Goal: Task Accomplishment & Management: Manage account settings

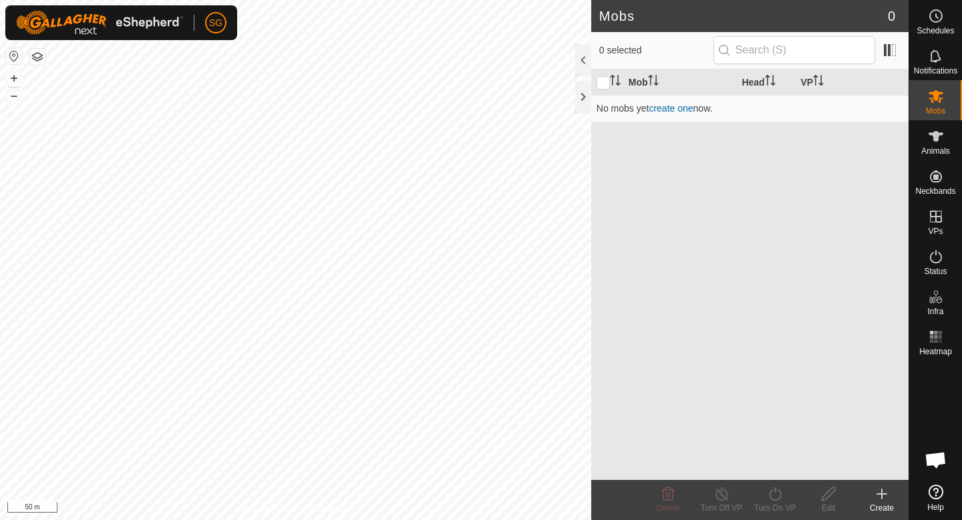
click at [42, 54] on button "button" at bounding box center [37, 57] width 16 height 16
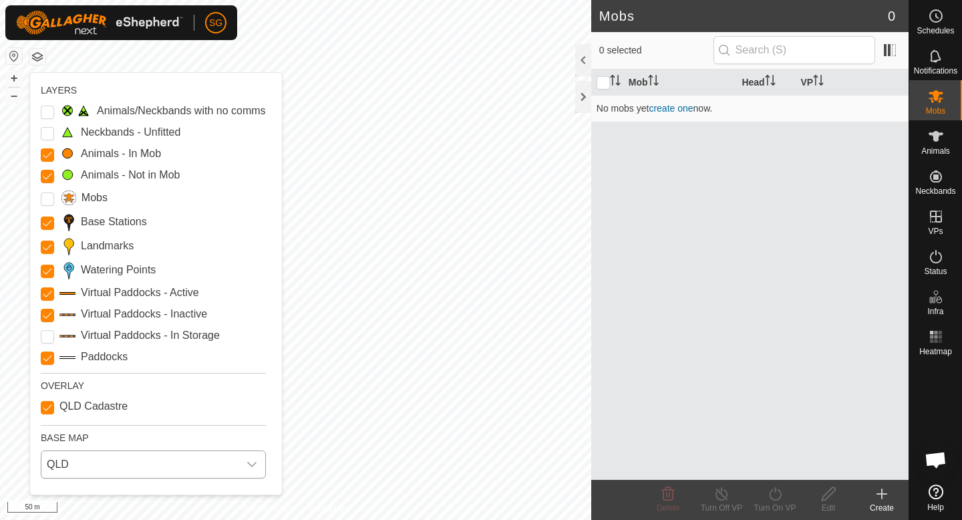
click at [111, 466] on span "QLD" at bounding box center [139, 464] width 197 height 27
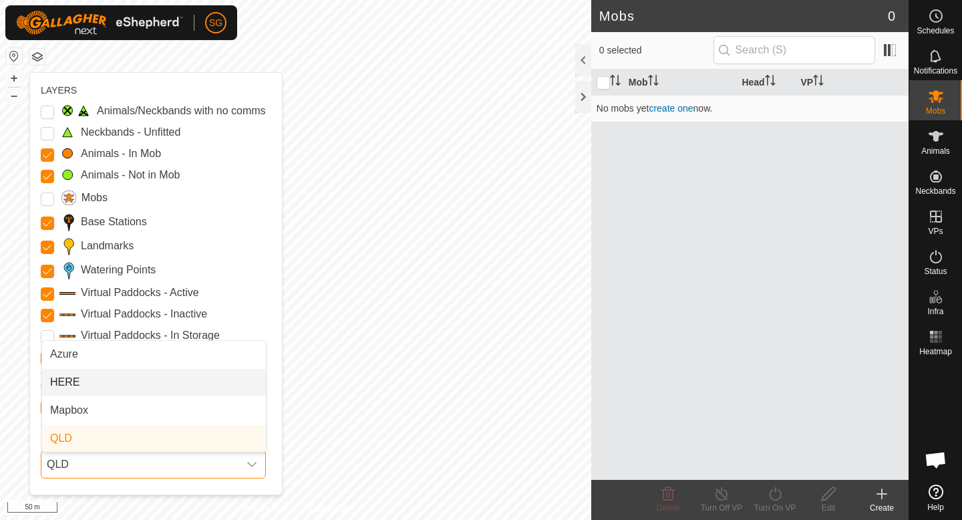
click at [113, 384] on li "HERE" at bounding box center [154, 382] width 224 height 27
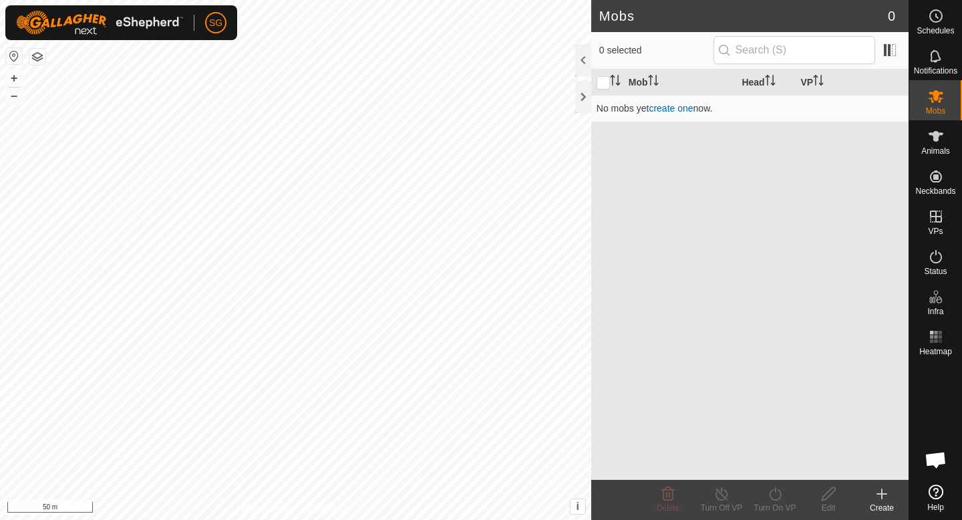
click at [657, 311] on div "Mobs 0 0 selected Mob Head VP No mobs yet create one now. Delete Turn Off VP Tu…" at bounding box center [454, 260] width 909 height 520
click at [610, 255] on div "Mobs 0 0 selected Mob Head VP No mobs yet create one now. Delete Turn Off VP Tu…" at bounding box center [454, 260] width 909 height 520
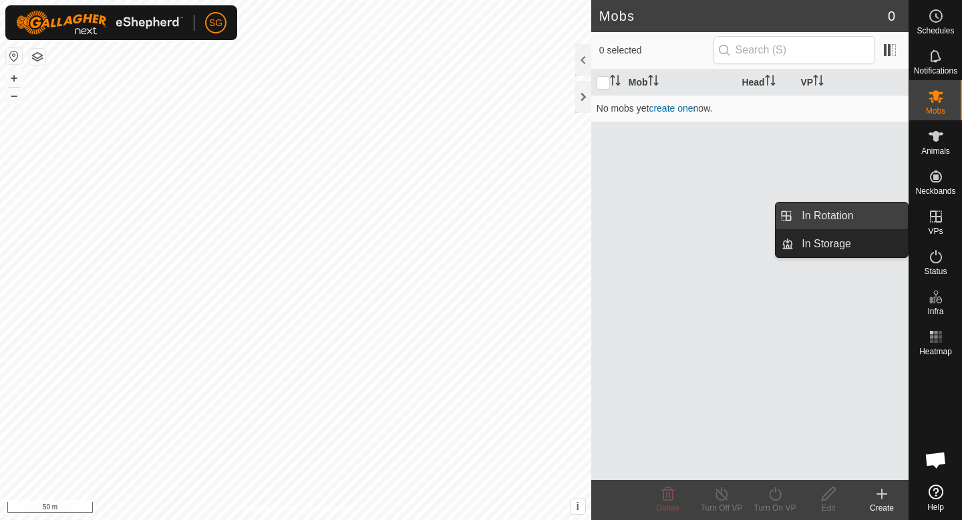
click at [874, 212] on link "In Rotation" at bounding box center [851, 215] width 114 height 27
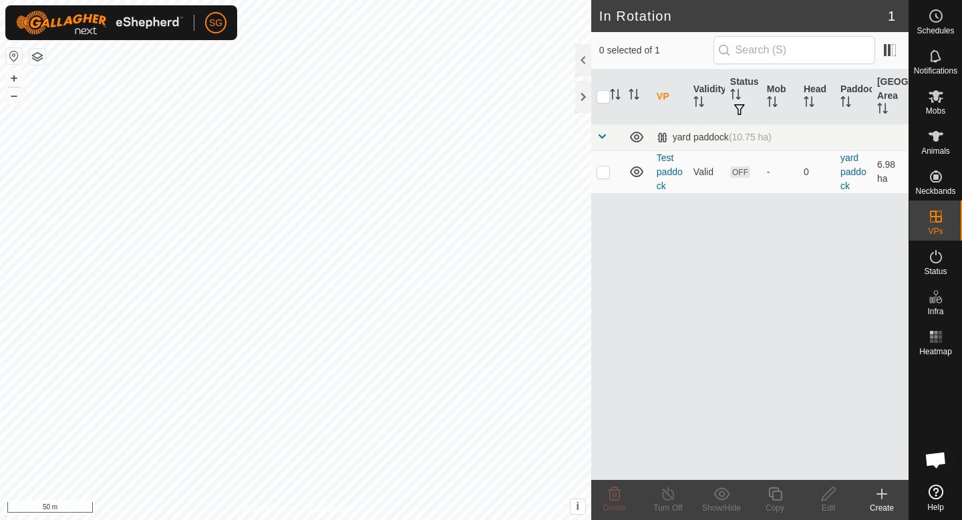
click at [883, 495] on icon at bounding box center [882, 494] width 16 height 16
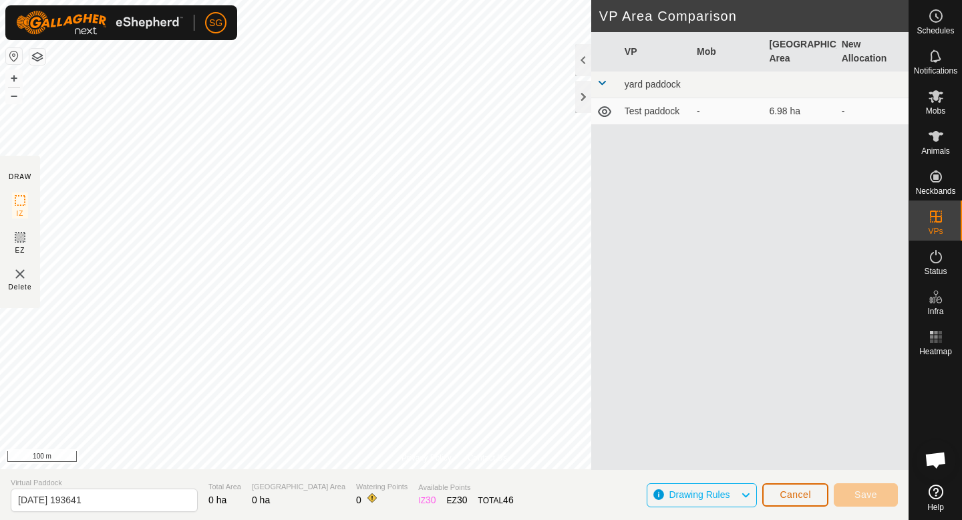
click at [800, 490] on span "Cancel" at bounding box center [795, 494] width 31 height 11
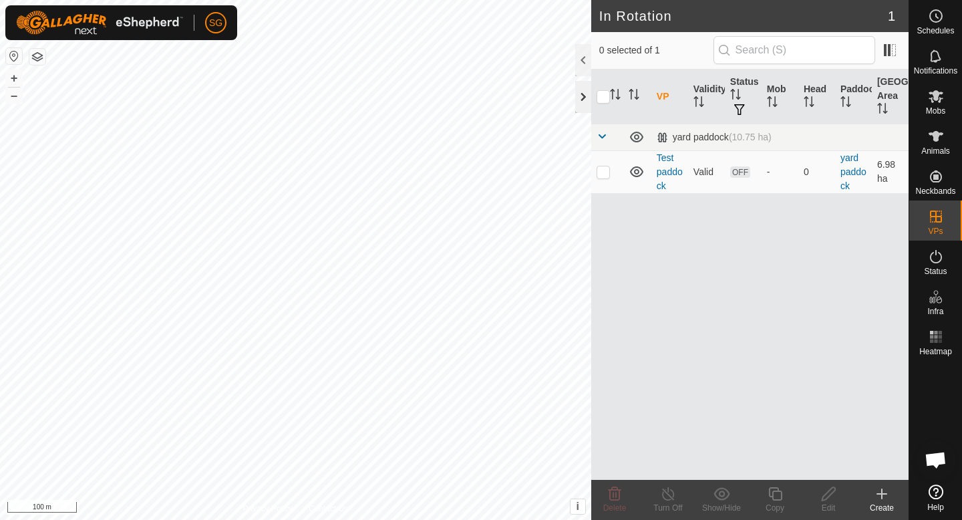
click at [581, 97] on div at bounding box center [583, 97] width 16 height 32
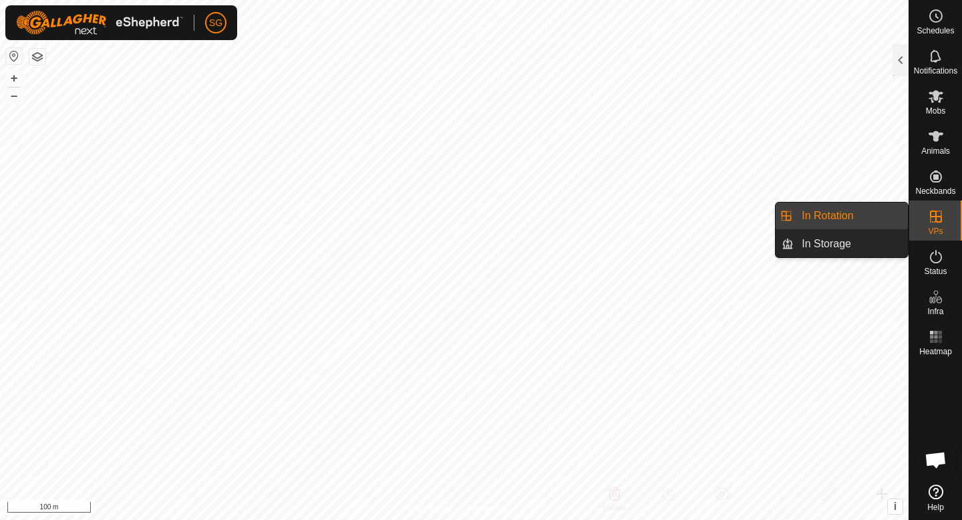
click at [891, 214] on link "In Rotation" at bounding box center [851, 215] width 114 height 27
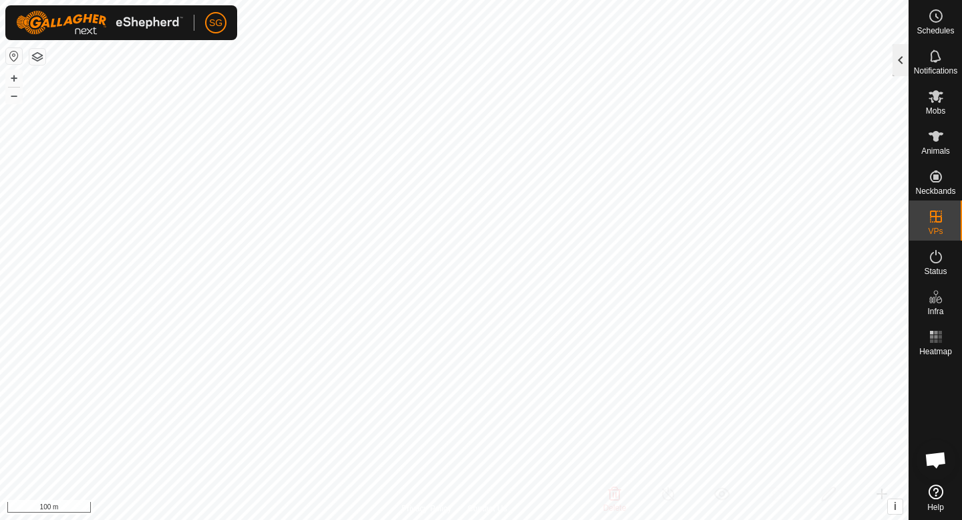
click at [904, 57] on div at bounding box center [901, 60] width 16 height 32
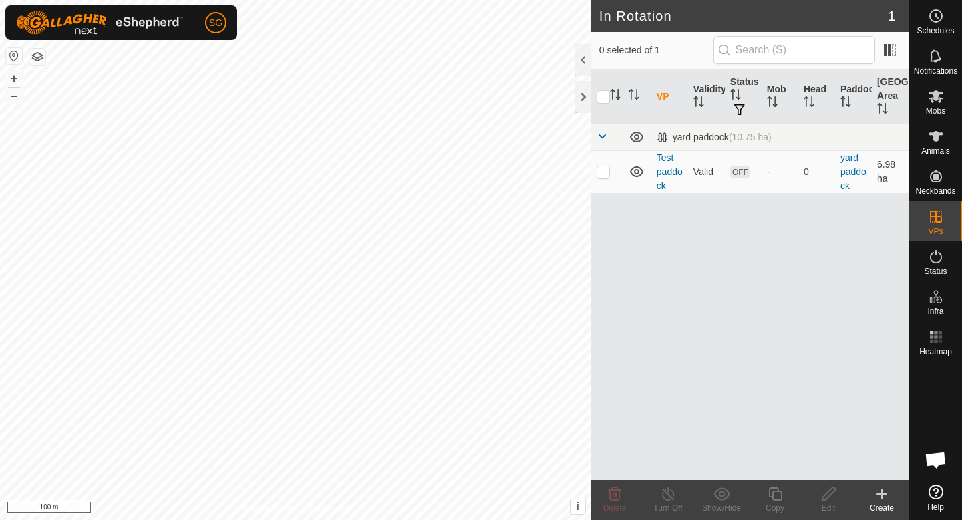
click at [881, 496] on icon at bounding box center [882, 494] width 16 height 16
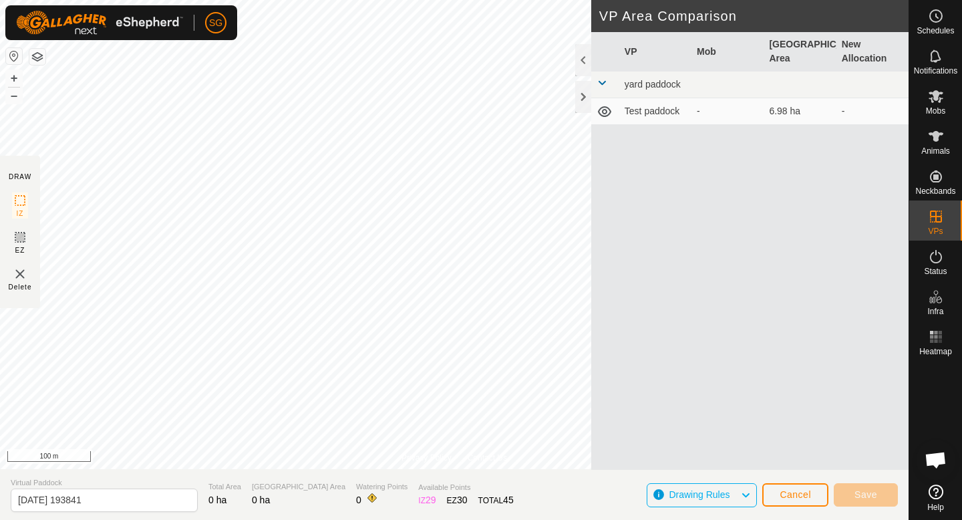
click at [531, 0] on html "SG Schedules Notifications Mobs Animals Neckbands VPs Status Infra Heatmap Help…" at bounding box center [481, 260] width 962 height 520
click at [403, 488] on div "Privacy Policy Contact Us + – ⇧ i This application includes HERE Maps. © 2024 H…" at bounding box center [454, 260] width 909 height 520
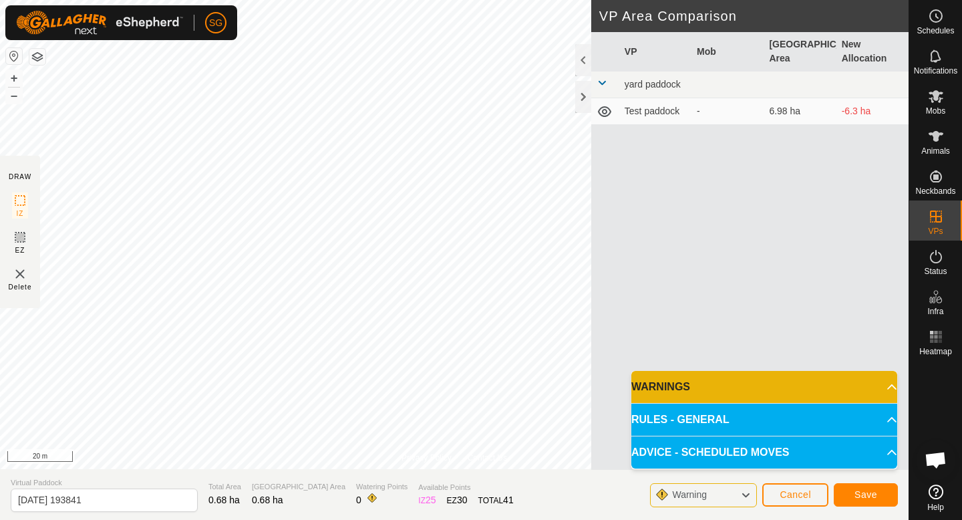
click at [410, 471] on div "Privacy Policy Contact Us + – ⇧ i This application includes HERE Maps. © 2024 H…" at bounding box center [454, 260] width 909 height 520
click at [412, 485] on div "Privacy Policy Contact Us + – ⇧ i This application includes HERE Maps. © 2024 H…" at bounding box center [454, 260] width 909 height 520
click at [750, 383] on p-accordion-header "WARNINGS" at bounding box center [764, 387] width 266 height 32
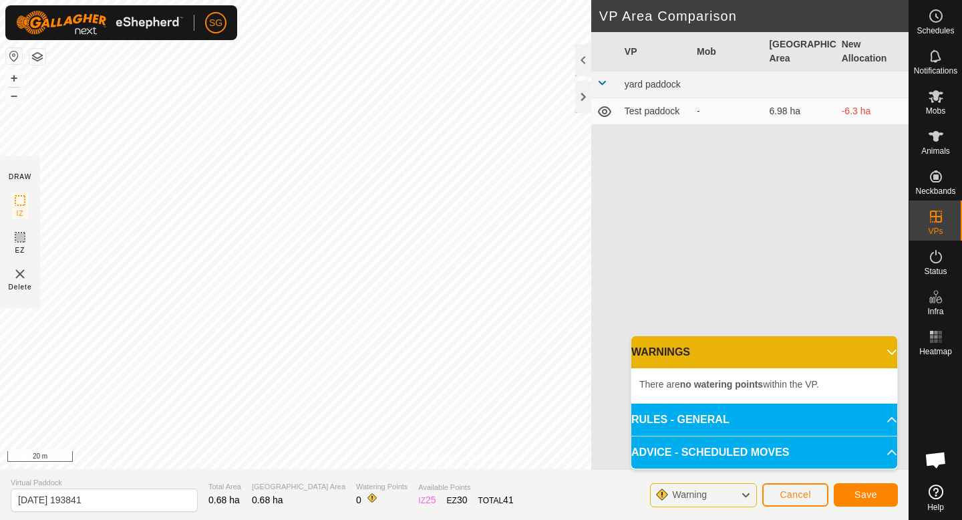
click at [750, 353] on p-accordion-header "WARNINGS" at bounding box center [764, 352] width 266 height 32
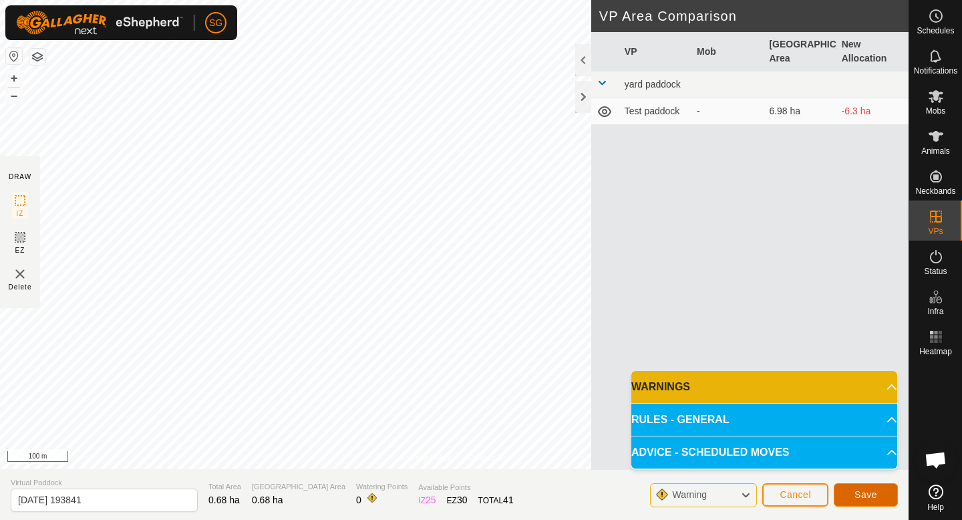
click at [865, 498] on span "Save" at bounding box center [865, 494] width 23 height 11
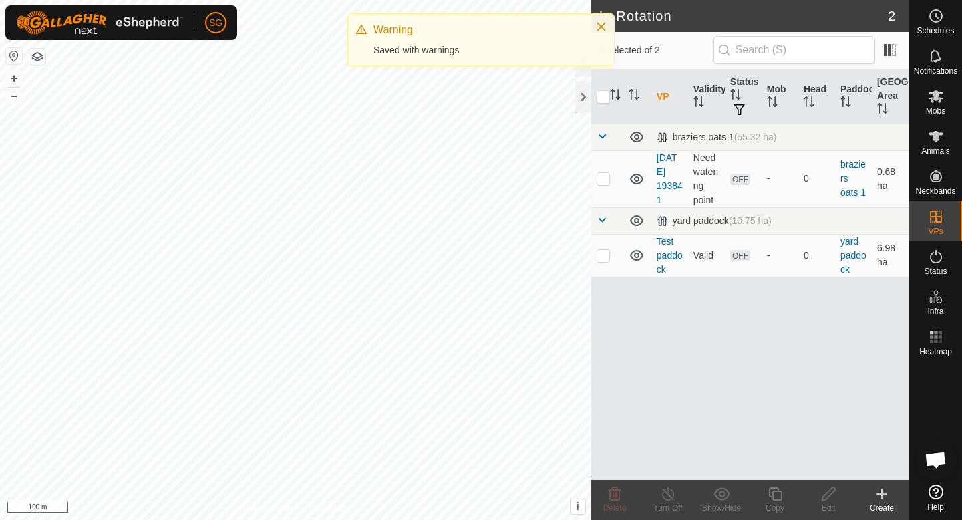
click at [877, 489] on icon at bounding box center [882, 494] width 16 height 16
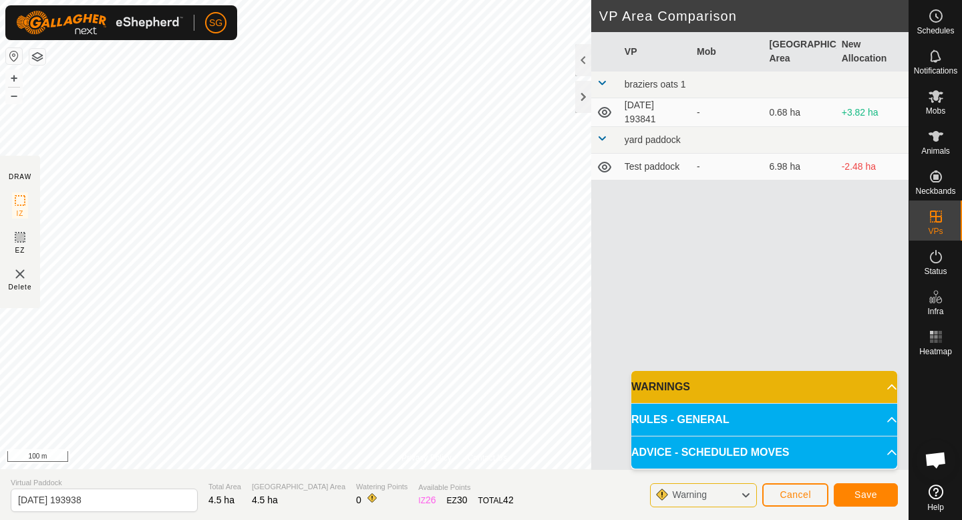
click at [729, 385] on p-accordion-header "WARNINGS" at bounding box center [764, 387] width 266 height 32
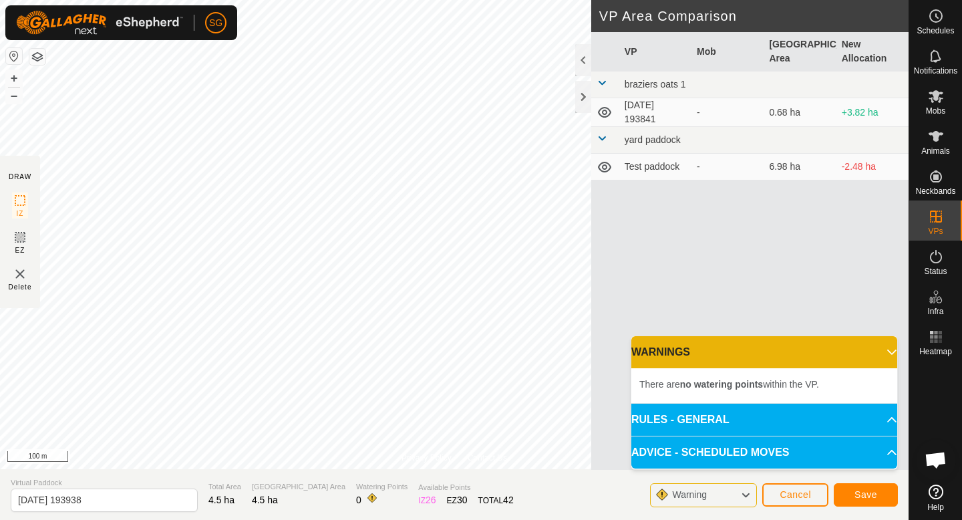
click at [720, 347] on p-accordion-header "WARNINGS" at bounding box center [764, 352] width 266 height 32
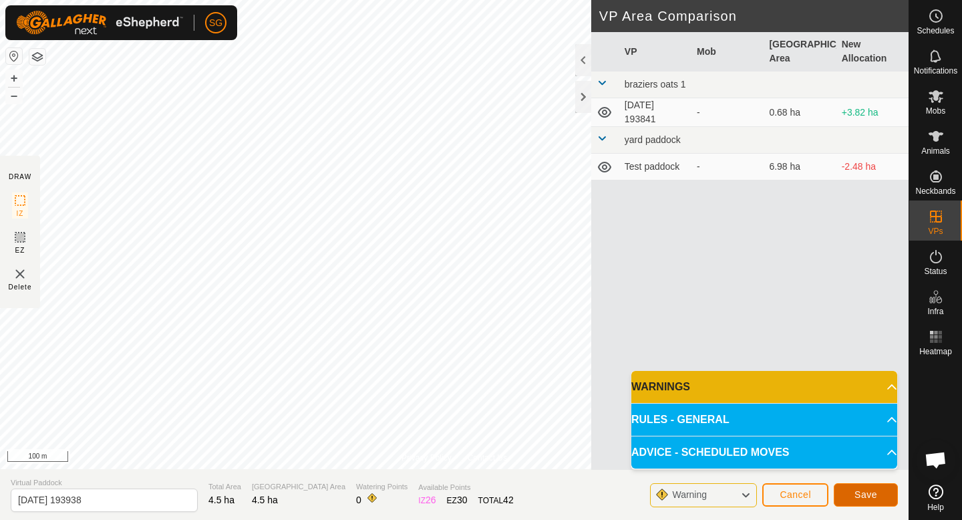
click at [876, 490] on span "Save" at bounding box center [865, 494] width 23 height 11
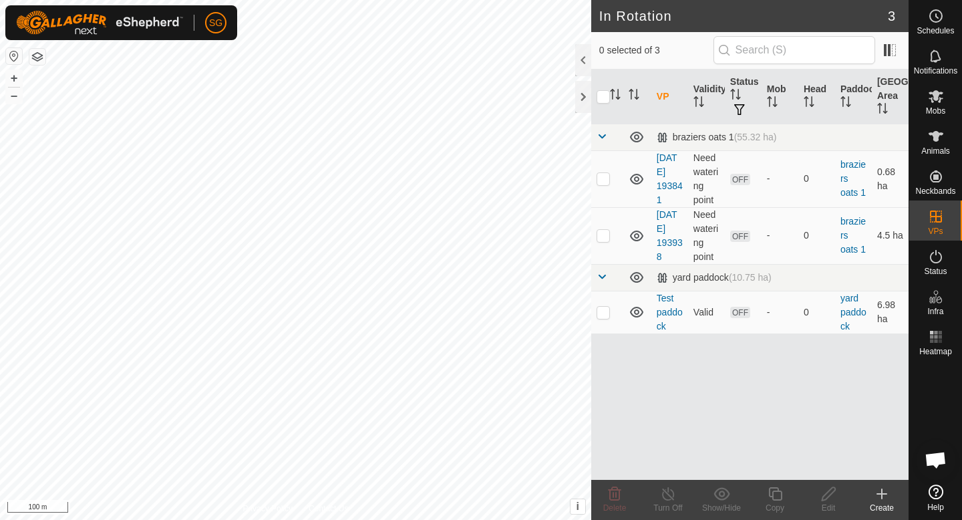
click at [875, 500] on icon at bounding box center [882, 494] width 16 height 16
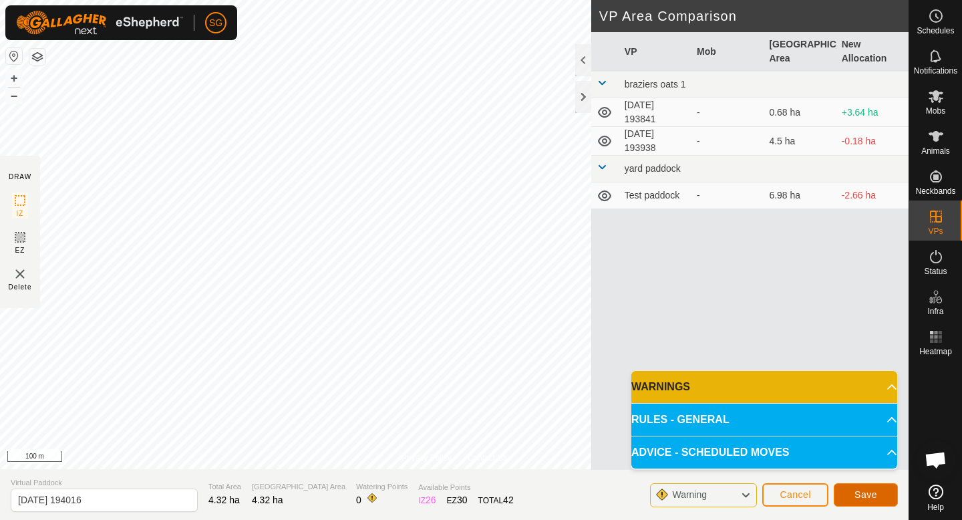
click at [875, 488] on button "Save" at bounding box center [866, 494] width 64 height 23
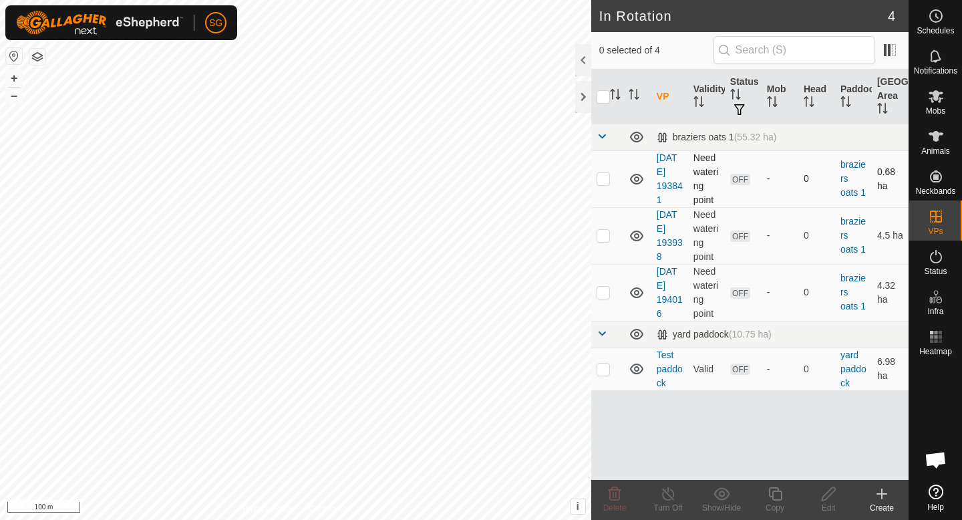
checkbox input "true"
checkbox input "false"
click at [603, 234] on p-checkbox at bounding box center [603, 235] width 13 height 11
checkbox input "false"
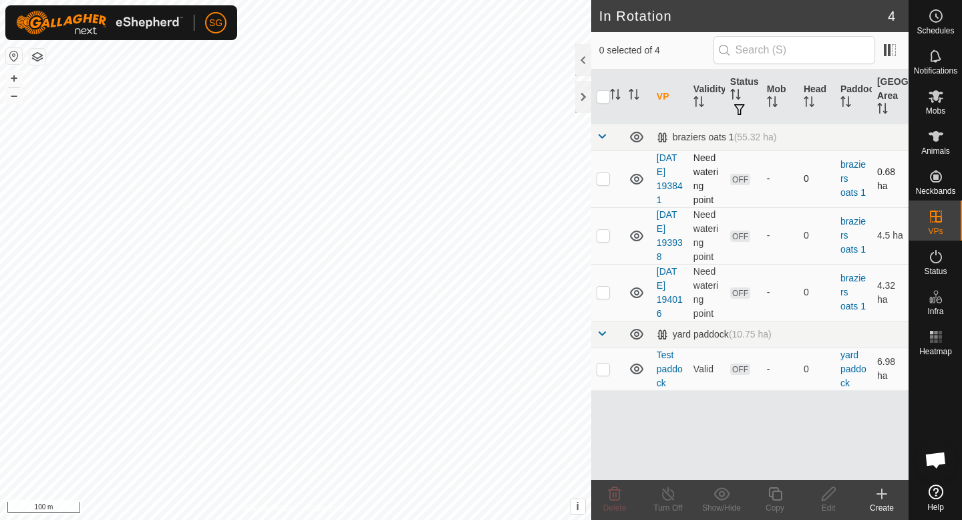
click at [673, 163] on td "[DATE] 193841" at bounding box center [669, 178] width 37 height 57
click at [669, 176] on link "[DATE] 193841" at bounding box center [670, 178] width 26 height 53
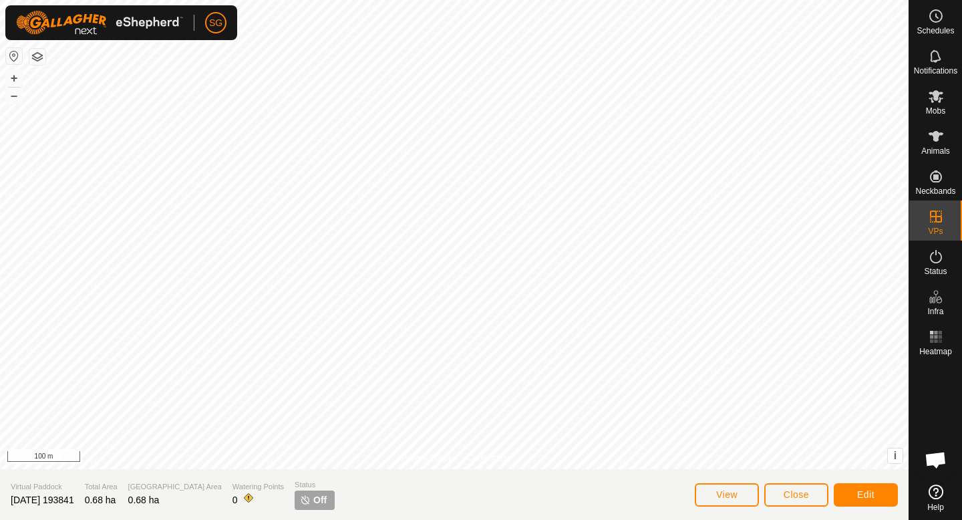
click at [313, 504] on span "Off" at bounding box center [319, 500] width 13 height 14
click at [300, 500] on img at bounding box center [305, 499] width 11 height 11
click at [787, 493] on span "Close" at bounding box center [796, 494] width 25 height 11
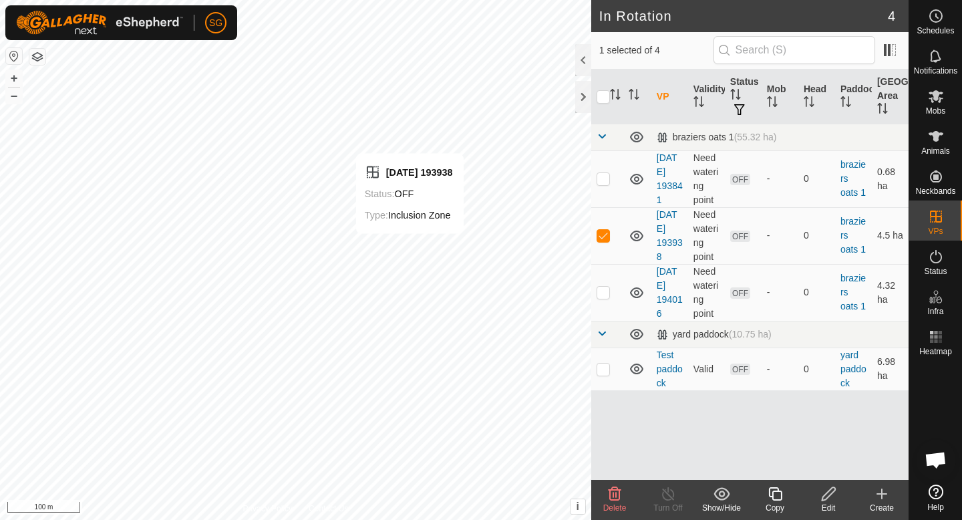
checkbox input "false"
click at [885, 503] on div "Create" at bounding box center [881, 508] width 53 height 12
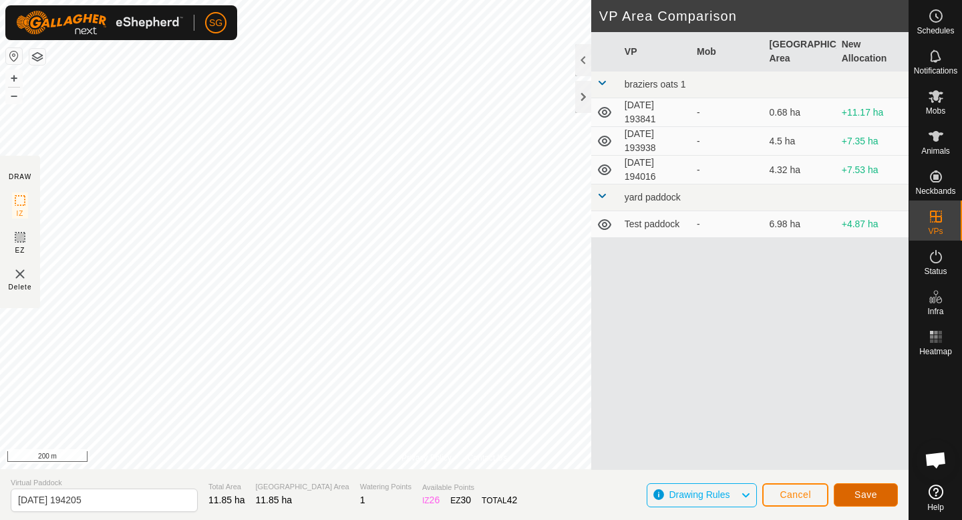
click at [875, 496] on span "Save" at bounding box center [865, 494] width 23 height 11
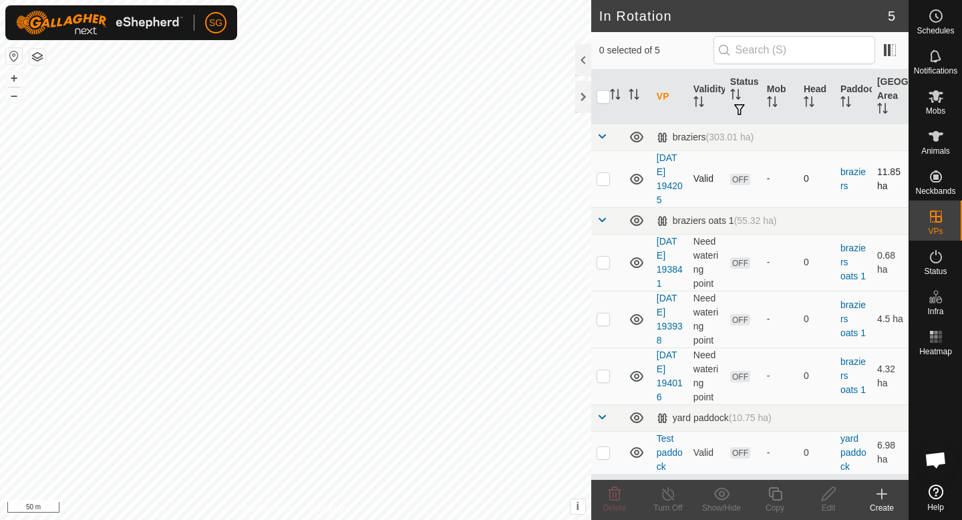
click at [603, 182] on p-checkbox at bounding box center [603, 178] width 13 height 11
checkbox input "true"
click at [609, 263] on p-checkbox at bounding box center [603, 262] width 13 height 11
checkbox input "true"
click at [603, 317] on p-checkbox at bounding box center [603, 318] width 13 height 11
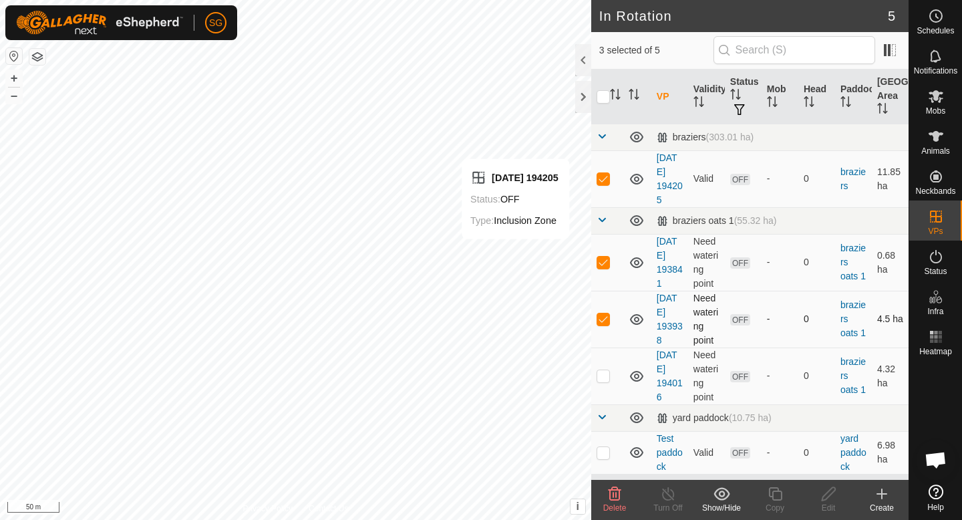
click at [601, 319] on p-checkbox at bounding box center [603, 318] width 13 height 11
checkbox input "false"
click at [605, 268] on td at bounding box center [607, 262] width 32 height 57
checkbox input "false"
click at [605, 186] on td at bounding box center [607, 178] width 32 height 57
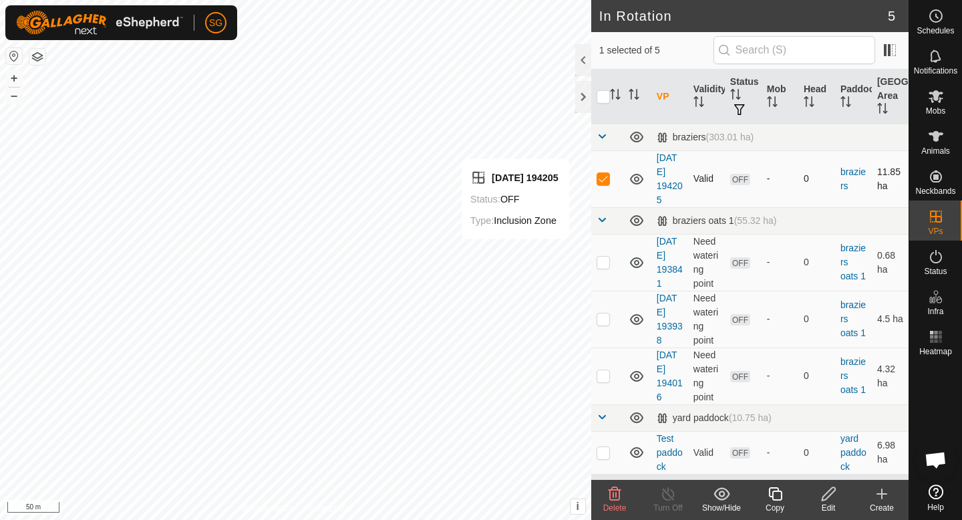
checkbox input "false"
checkbox input "true"
checkbox input "false"
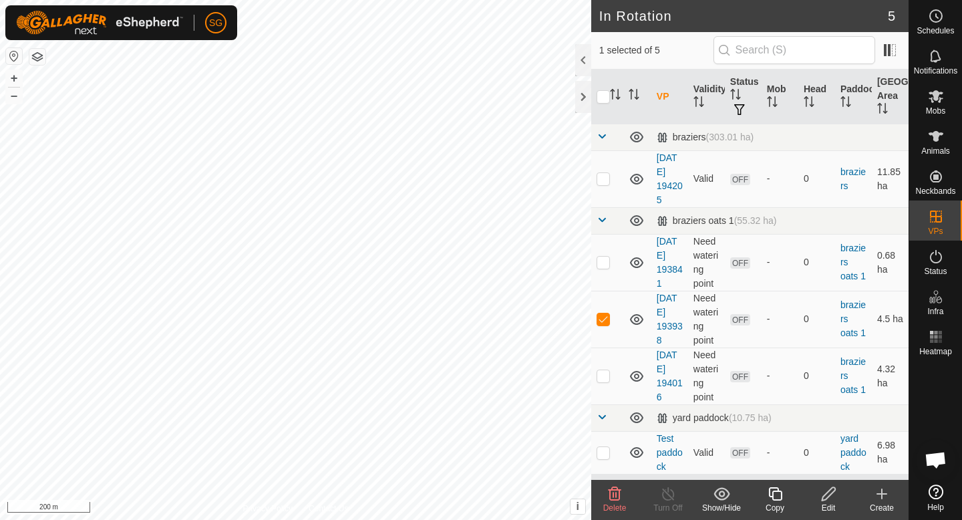
checkbox input "false"
checkbox input "true"
checkbox input "false"
checkbox input "true"
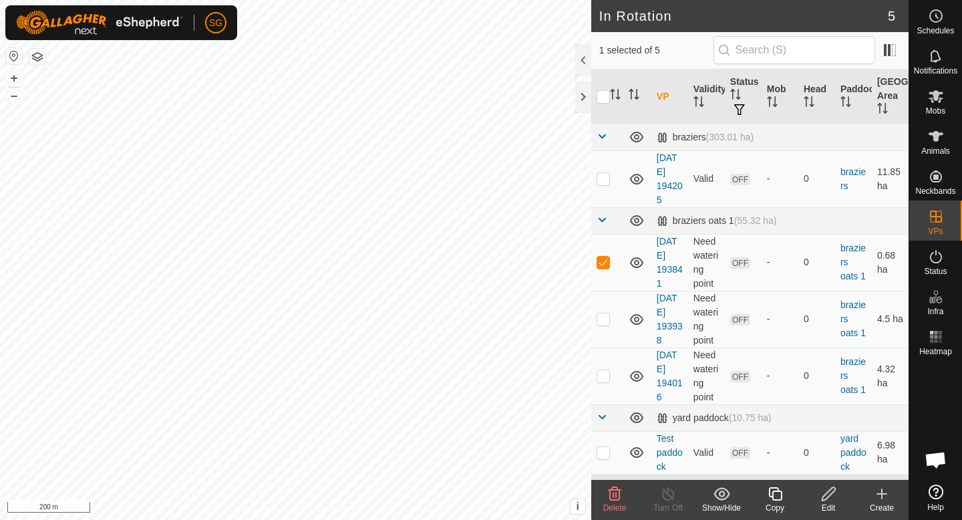
checkbox input "false"
click at [604, 175] on p-checkbox at bounding box center [603, 178] width 13 height 11
checkbox input "false"
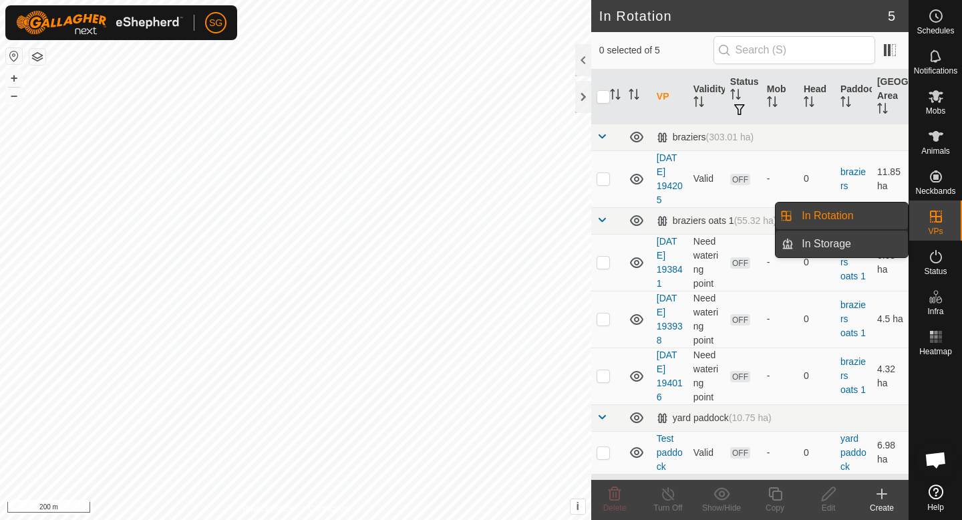
click at [873, 235] on link "In Storage" at bounding box center [851, 243] width 114 height 27
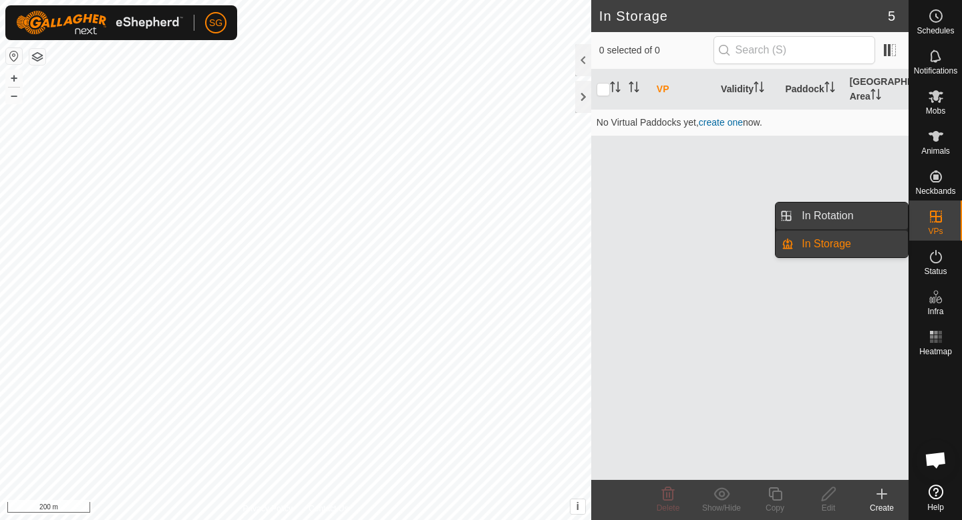
click at [864, 210] on link "In Rotation" at bounding box center [851, 215] width 114 height 27
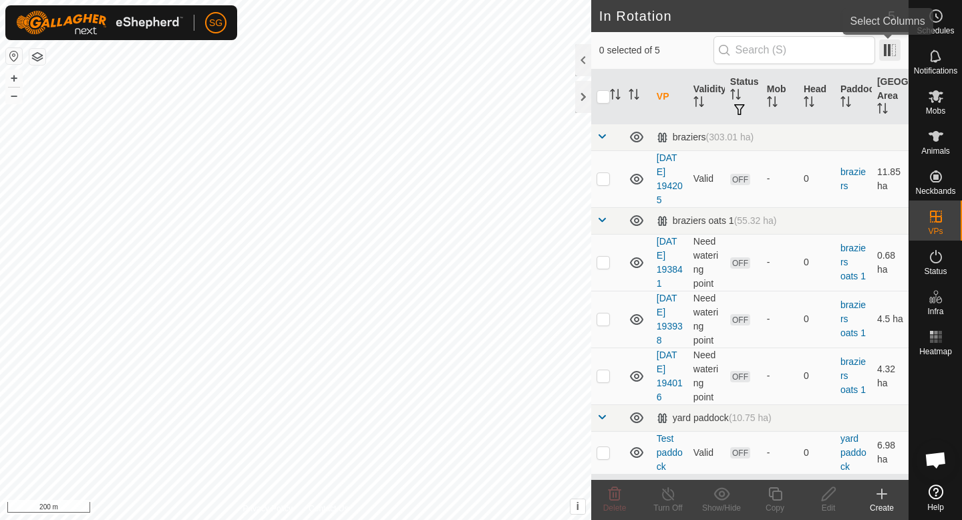
click at [891, 48] on span at bounding box center [889, 49] width 21 height 21
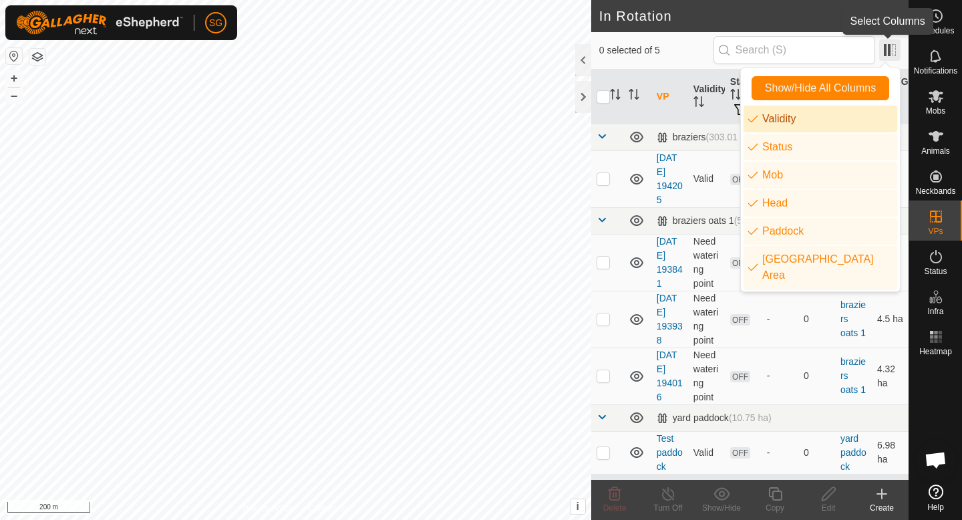
click at [893, 52] on span at bounding box center [889, 49] width 21 height 21
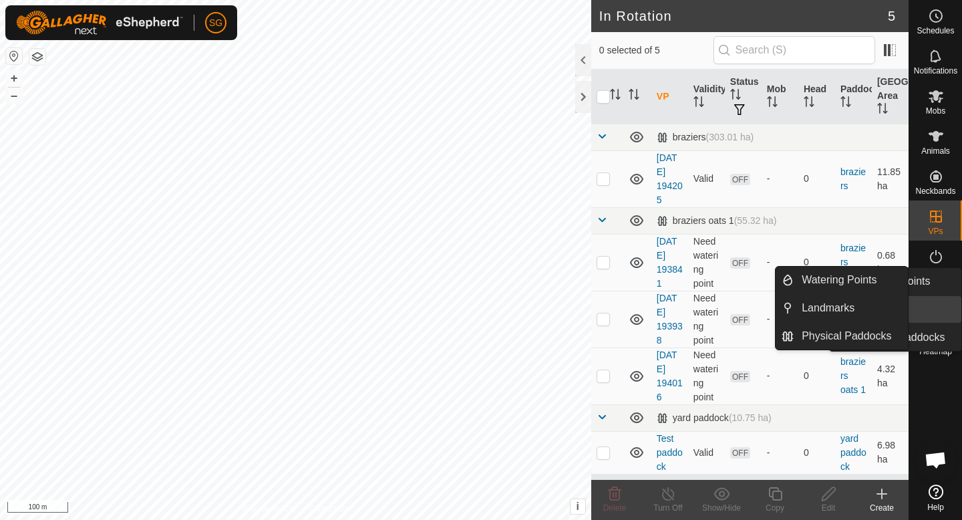
click at [939, 313] on span "Infra" at bounding box center [935, 311] width 16 height 8
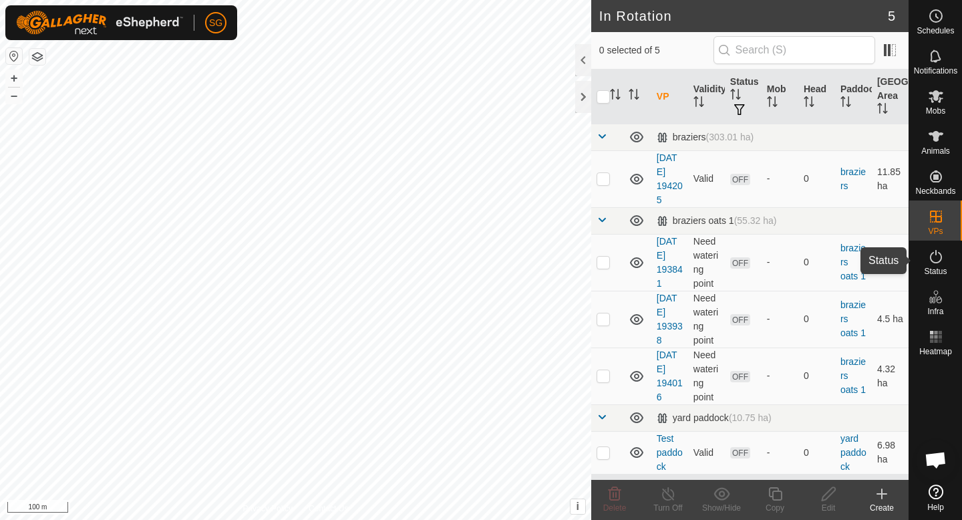
click at [937, 264] on icon at bounding box center [936, 257] width 16 height 16
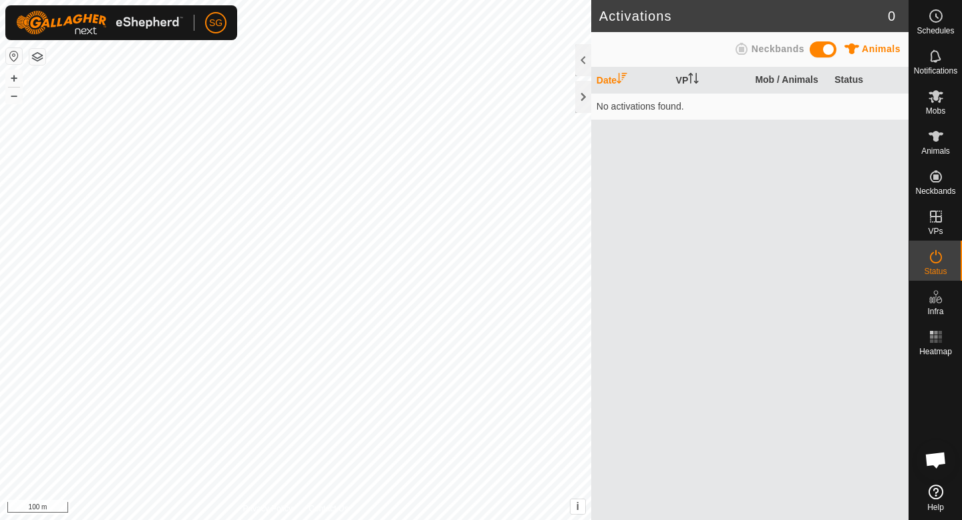
click at [828, 47] on span at bounding box center [823, 49] width 27 height 16
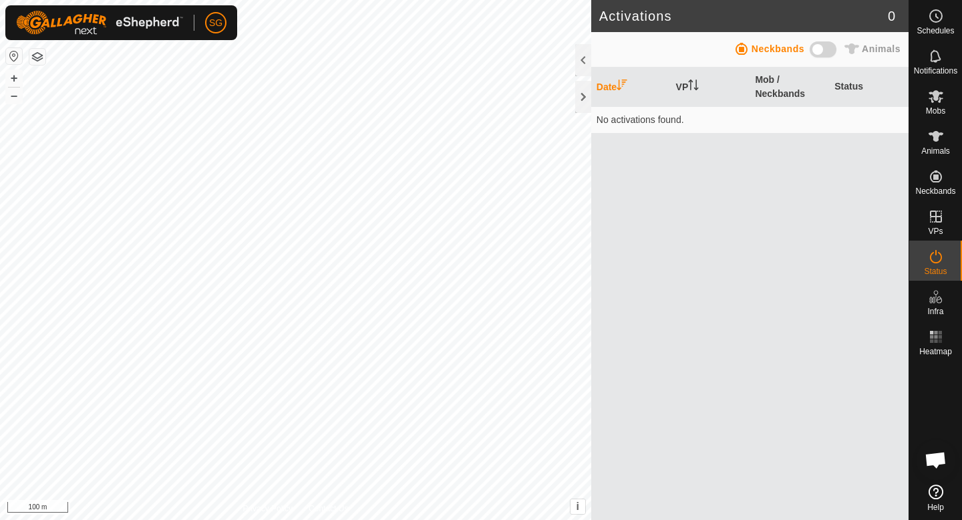
click at [827, 47] on span at bounding box center [823, 49] width 27 height 16
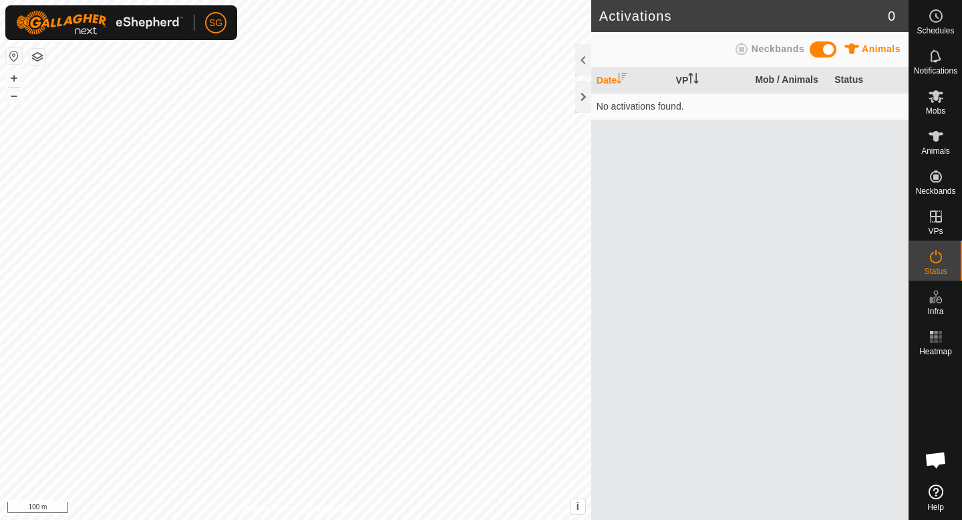
click at [827, 47] on span at bounding box center [823, 49] width 27 height 16
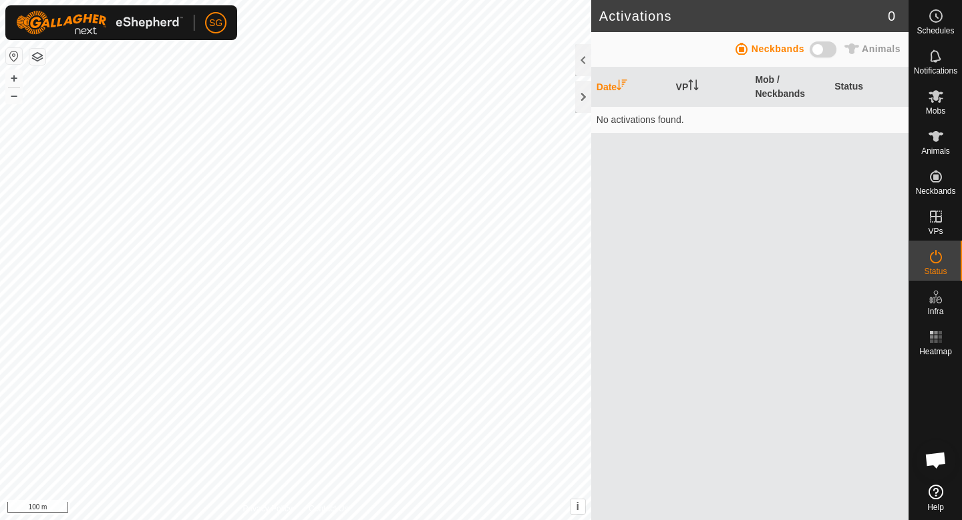
click at [827, 47] on span at bounding box center [823, 49] width 27 height 16
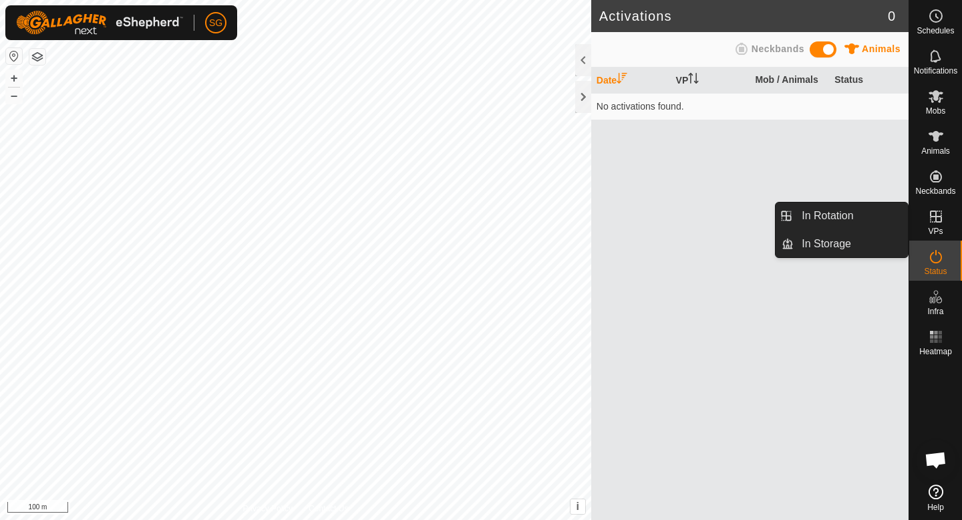
click at [929, 221] on icon at bounding box center [936, 216] width 16 height 16
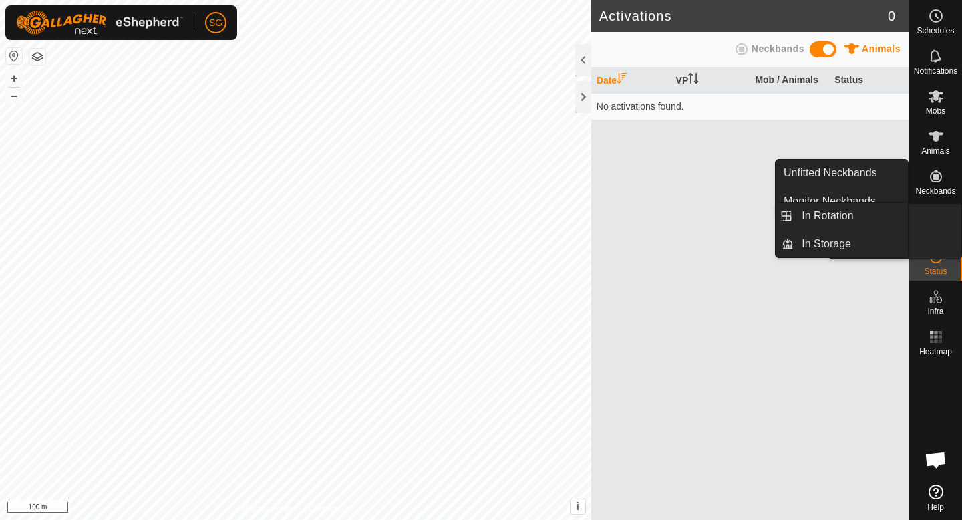
click at [933, 222] on icon at bounding box center [936, 216] width 16 height 16
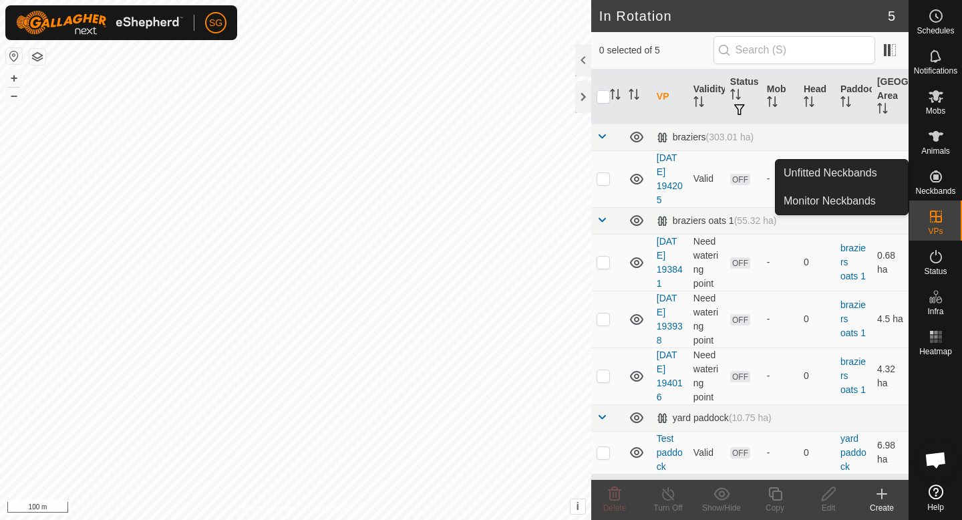
click at [935, 177] on icon at bounding box center [936, 176] width 12 height 12
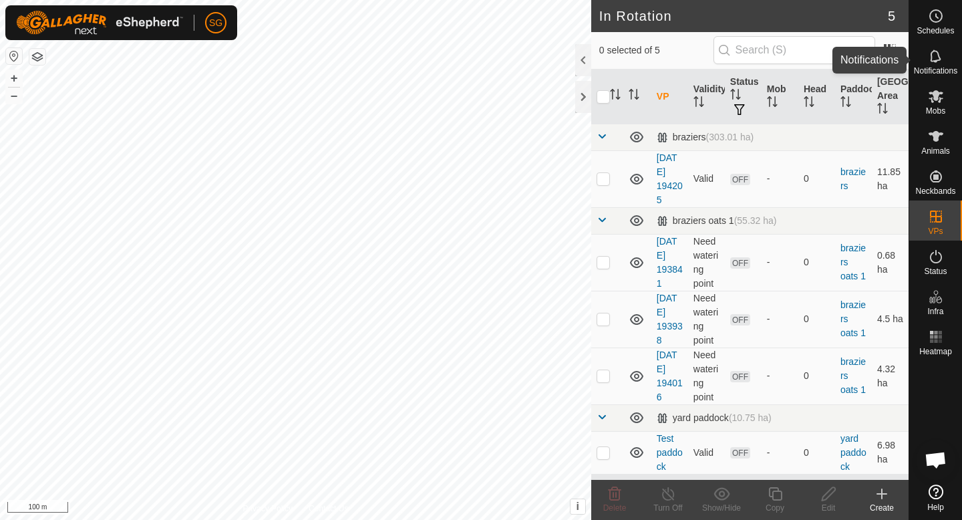
click at [934, 59] on icon at bounding box center [936, 56] width 16 height 16
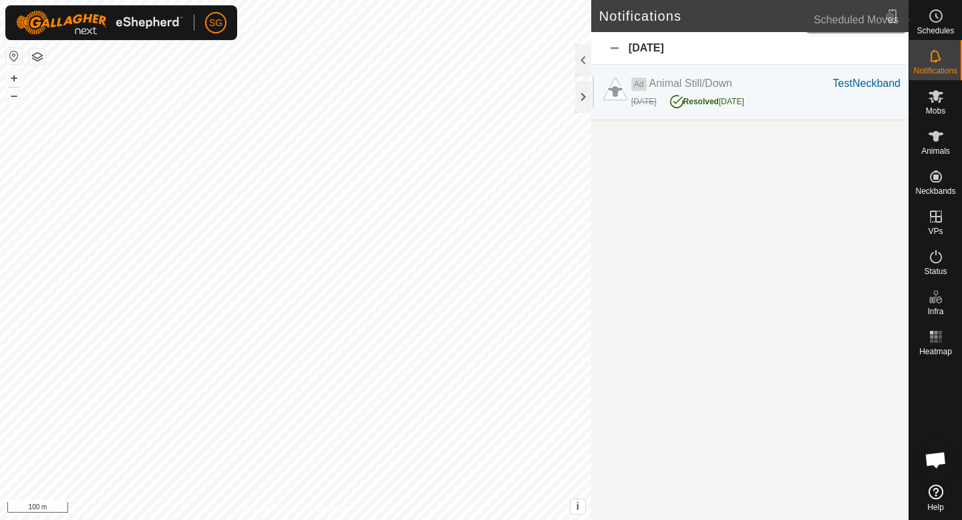
click at [939, 21] on circle at bounding box center [936, 16] width 12 height 12
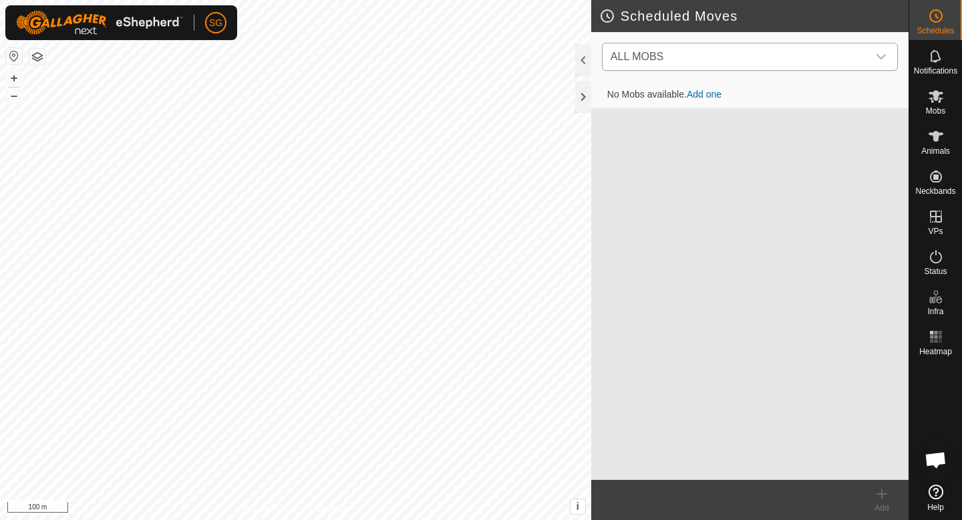
click at [827, 54] on span "ALL MOBS" at bounding box center [736, 56] width 263 height 27
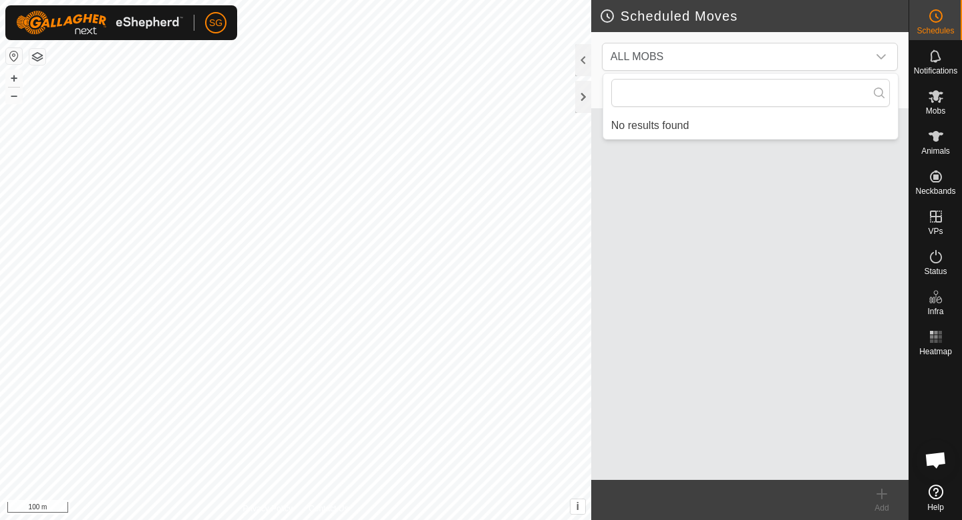
click at [750, 206] on div "No Mobs available. Add one" at bounding box center [749, 281] width 317 height 398
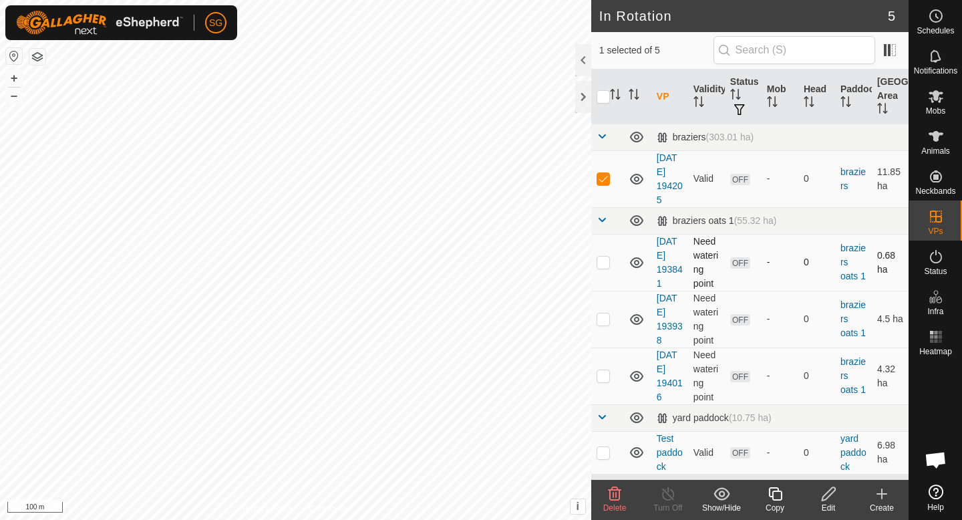
click at [599, 271] on td at bounding box center [607, 262] width 32 height 57
checkbox input "true"
click at [600, 311] on td at bounding box center [607, 319] width 32 height 57
checkbox input "true"
click at [598, 373] on p-checkbox at bounding box center [603, 375] width 13 height 11
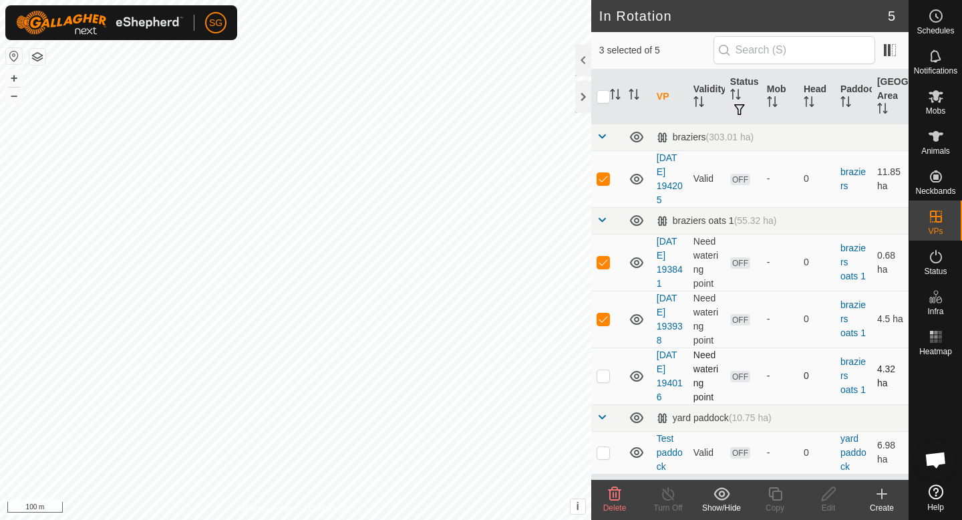
checkbox input "true"
click at [613, 500] on icon at bounding box center [615, 494] width 16 height 16
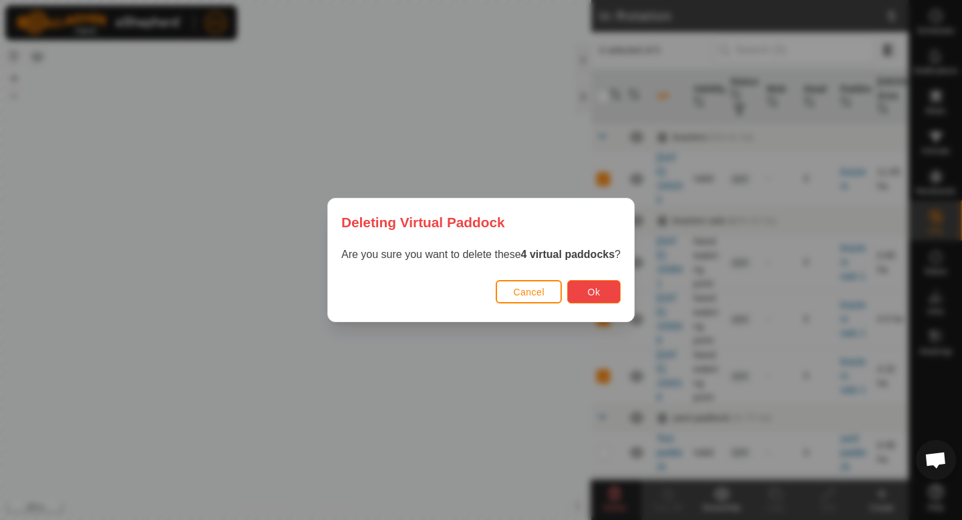
click at [597, 295] on span "Ok" at bounding box center [594, 292] width 13 height 11
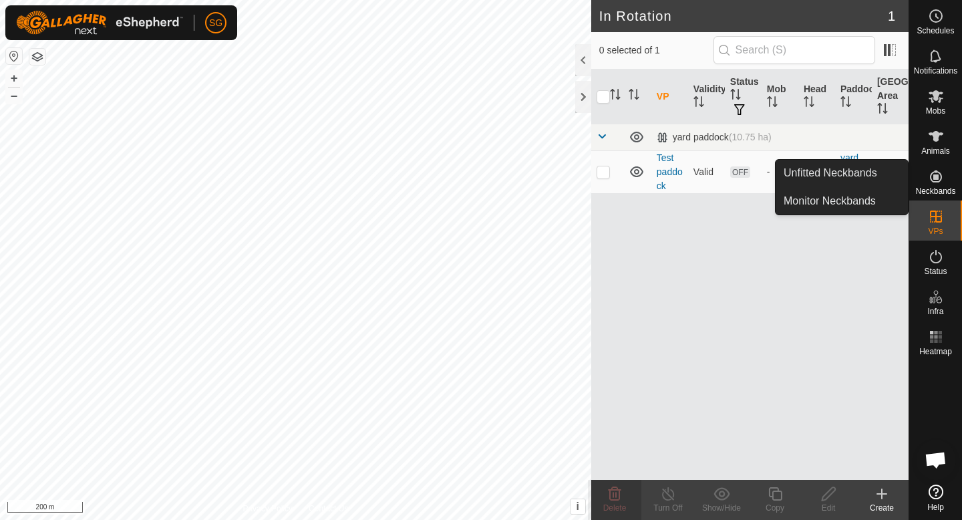
click at [943, 195] on span "Neckbands" at bounding box center [935, 191] width 40 height 8
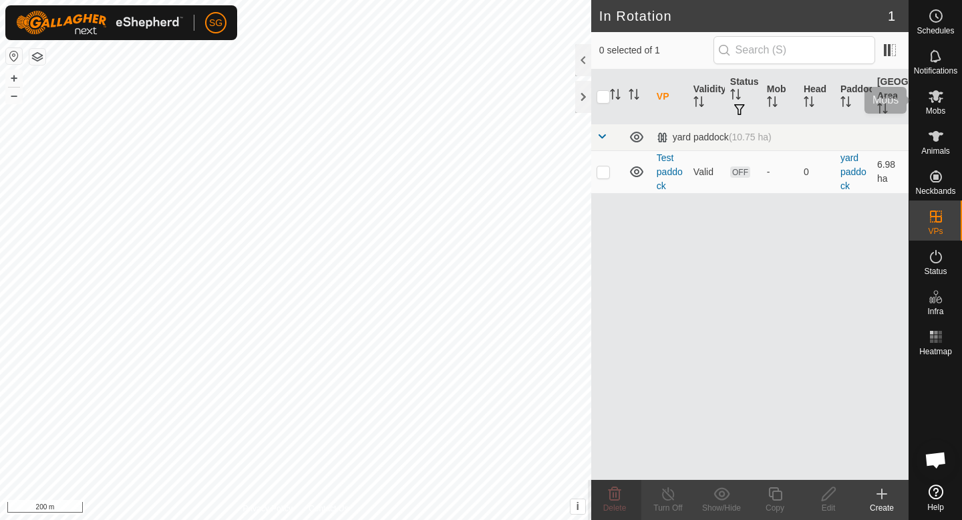
click at [931, 90] on icon at bounding box center [936, 96] width 16 height 16
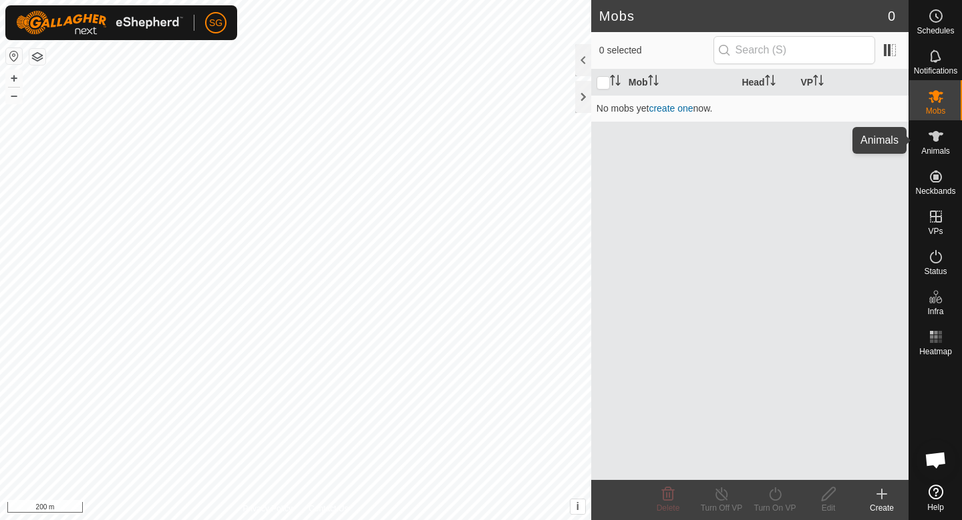
click at [939, 137] on icon at bounding box center [936, 136] width 16 height 16
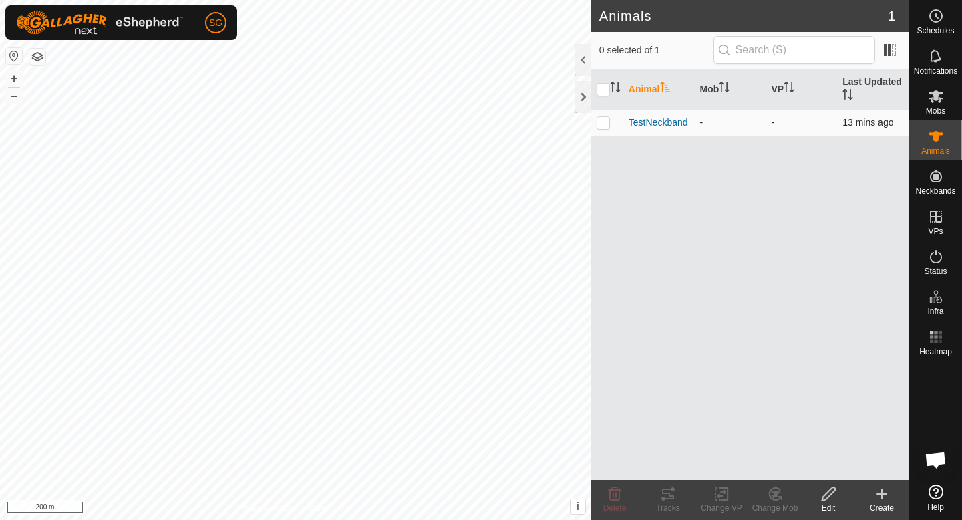
click at [728, 128] on div "-" at bounding box center [730, 123] width 61 height 14
click at [648, 123] on span "TestNeckband" at bounding box center [658, 123] width 59 height 14
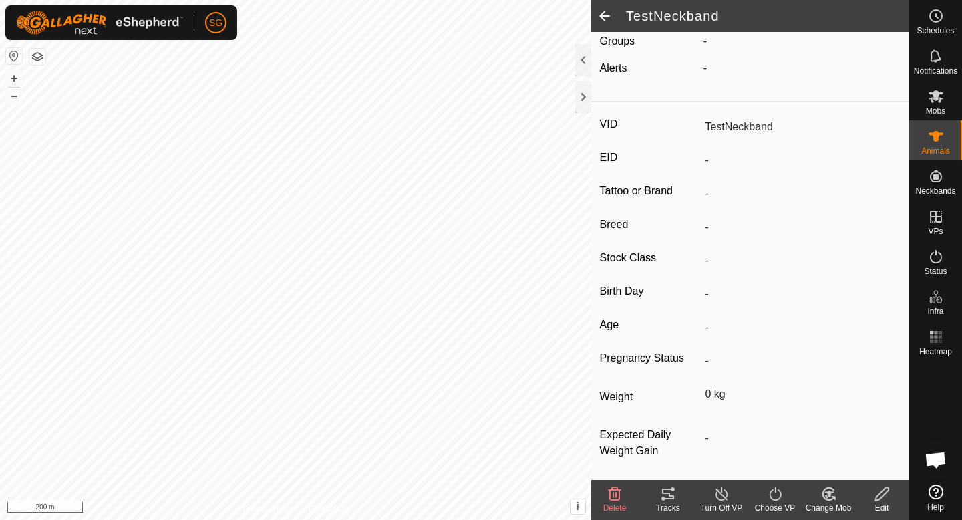
scroll to position [134, 0]
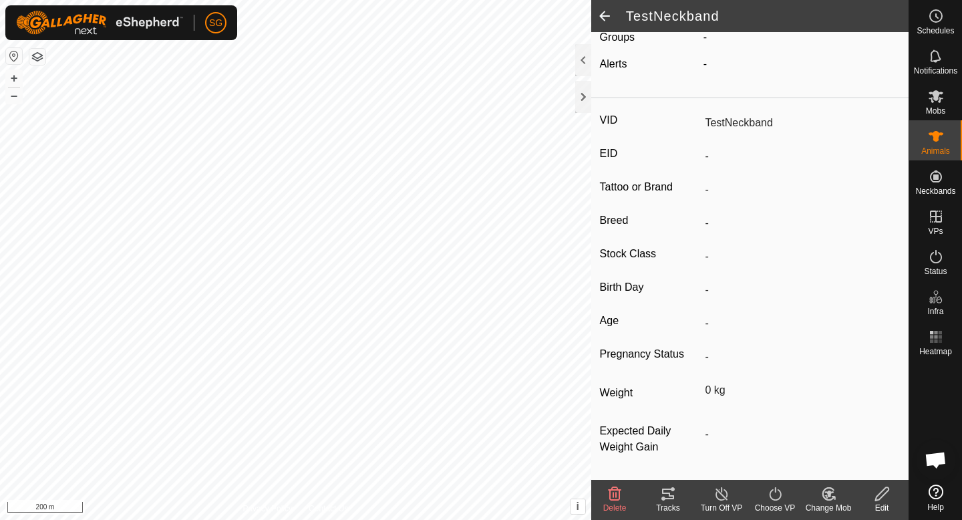
click at [603, 11] on span at bounding box center [604, 16] width 27 height 32
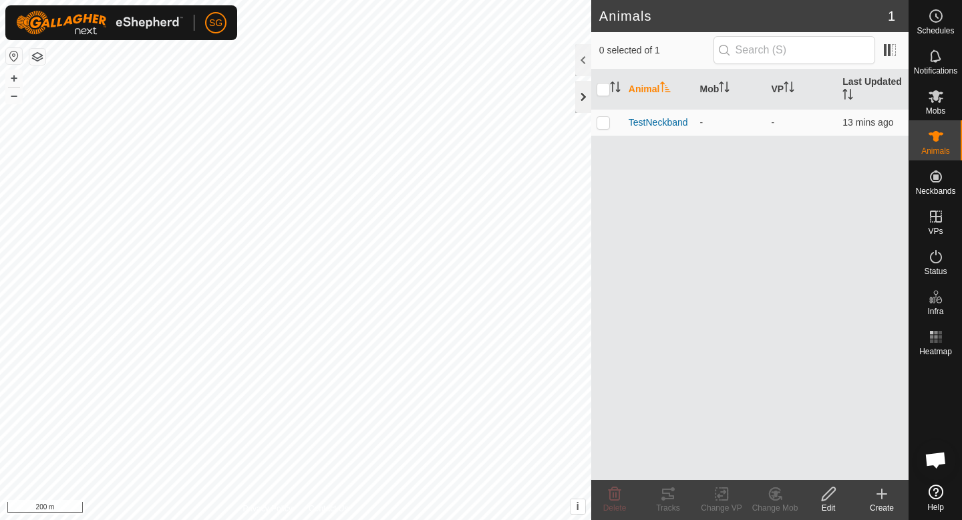
click at [579, 92] on div at bounding box center [583, 97] width 16 height 32
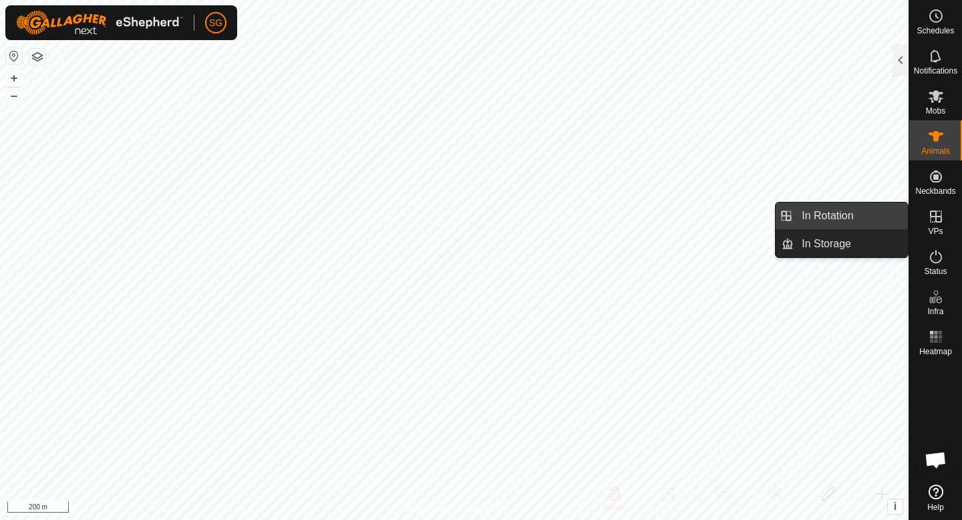
click at [888, 216] on link "In Rotation" at bounding box center [851, 215] width 114 height 27
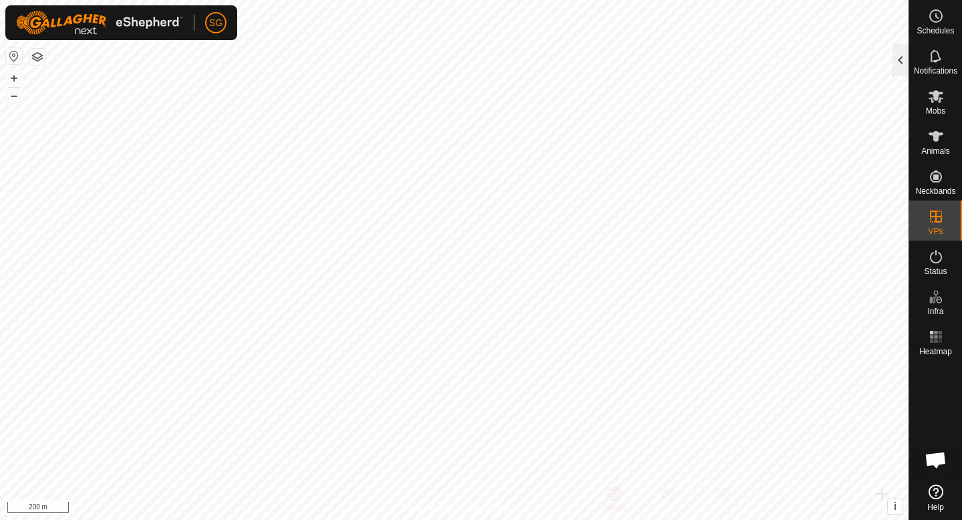
click at [901, 64] on div at bounding box center [901, 60] width 16 height 32
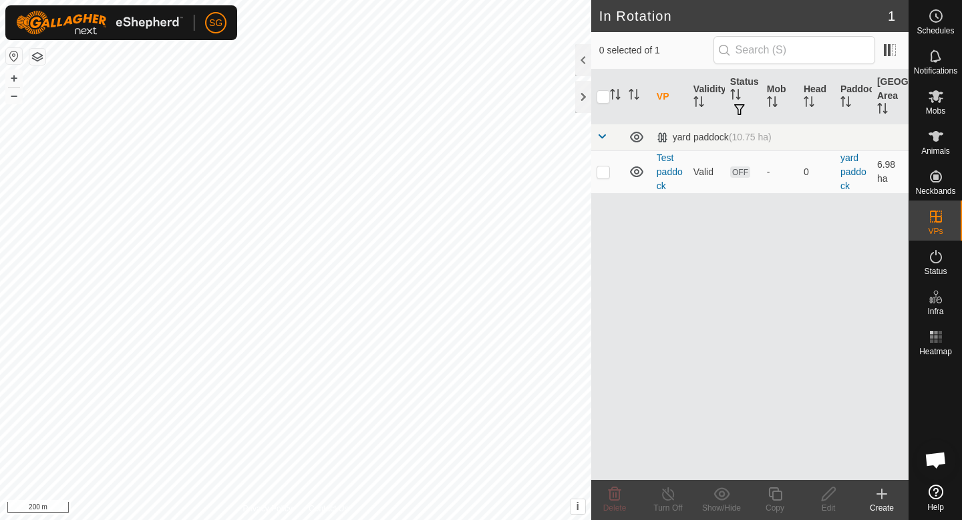
click at [878, 494] on icon at bounding box center [881, 494] width 9 height 0
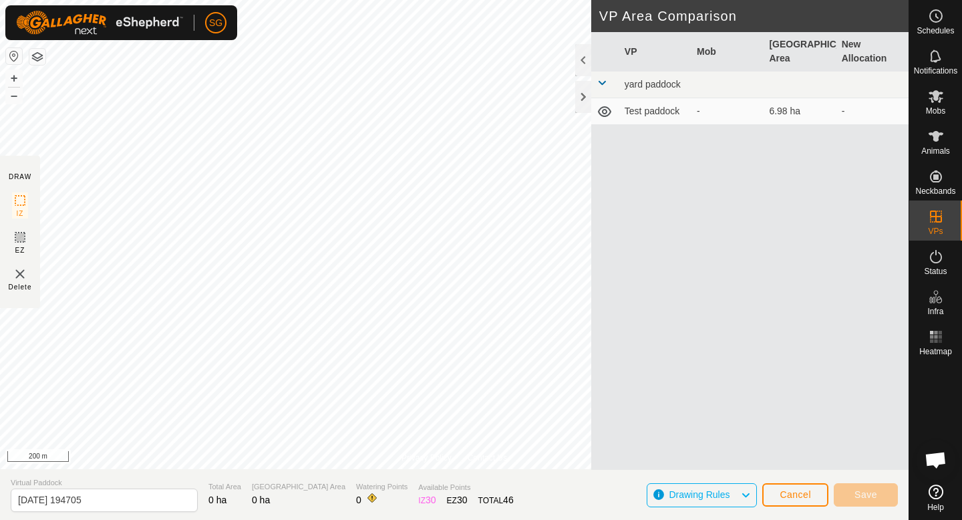
click at [603, 457] on div "Privacy Policy Contact Us [DATE] 194205 Status: OFF Type: Inclusion Zone + – ⇧ …" at bounding box center [454, 260] width 909 height 520
click at [875, 491] on span "Save" at bounding box center [865, 494] width 23 height 11
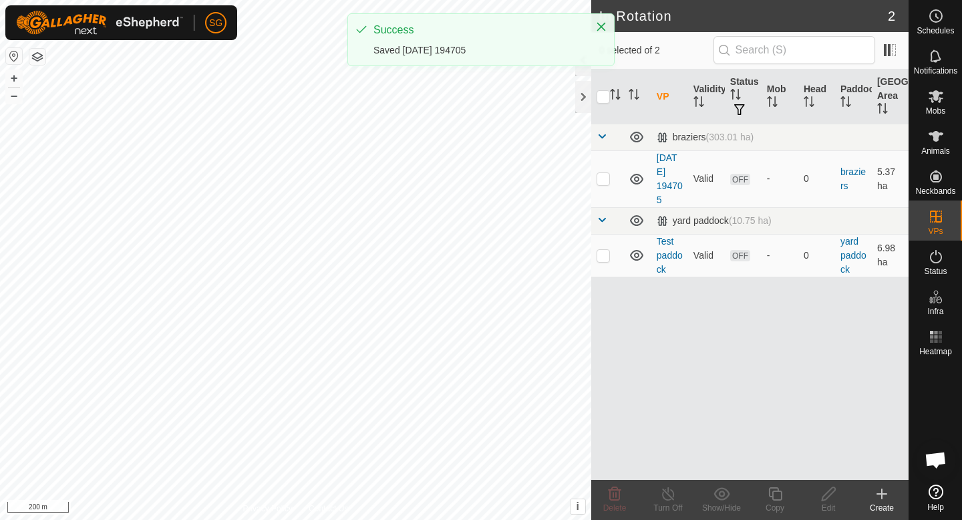
click at [883, 494] on icon at bounding box center [881, 494] width 9 height 0
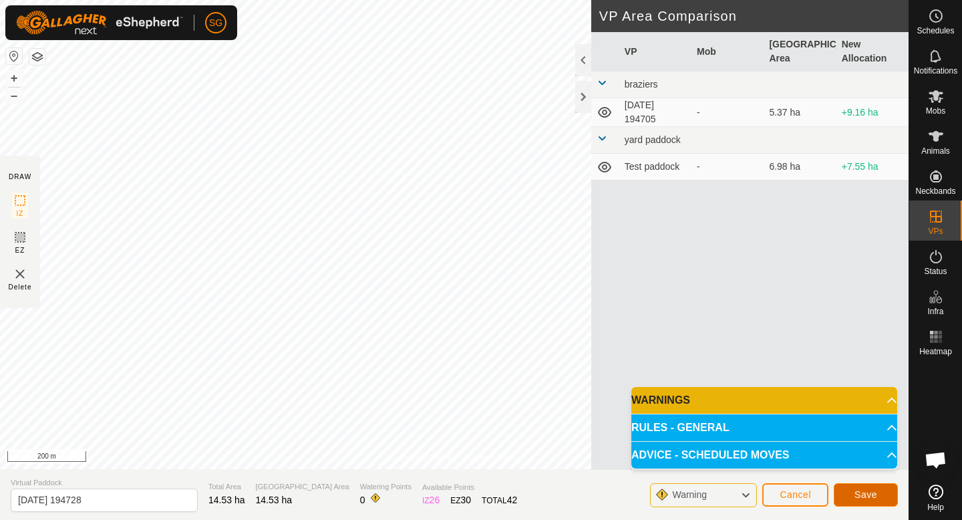
click at [865, 502] on button "Save" at bounding box center [866, 494] width 64 height 23
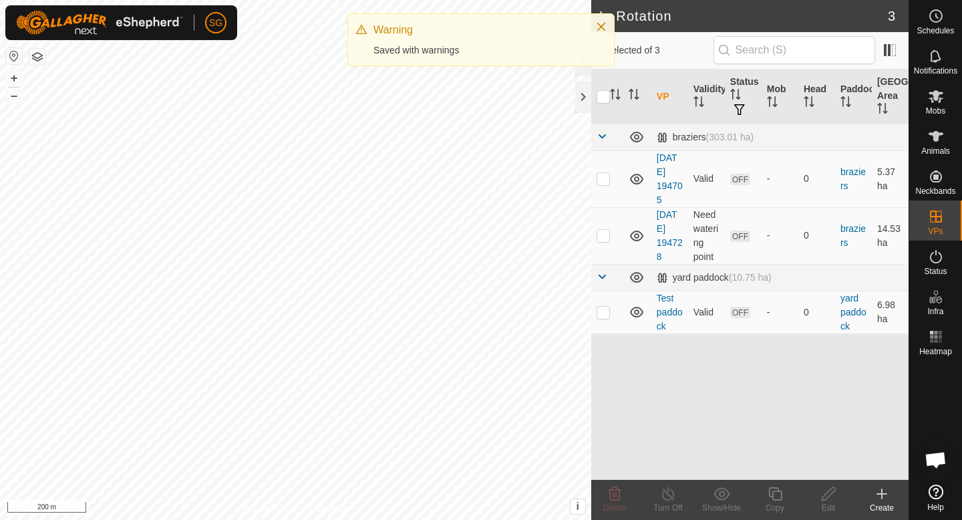
click at [884, 498] on icon at bounding box center [882, 494] width 16 height 16
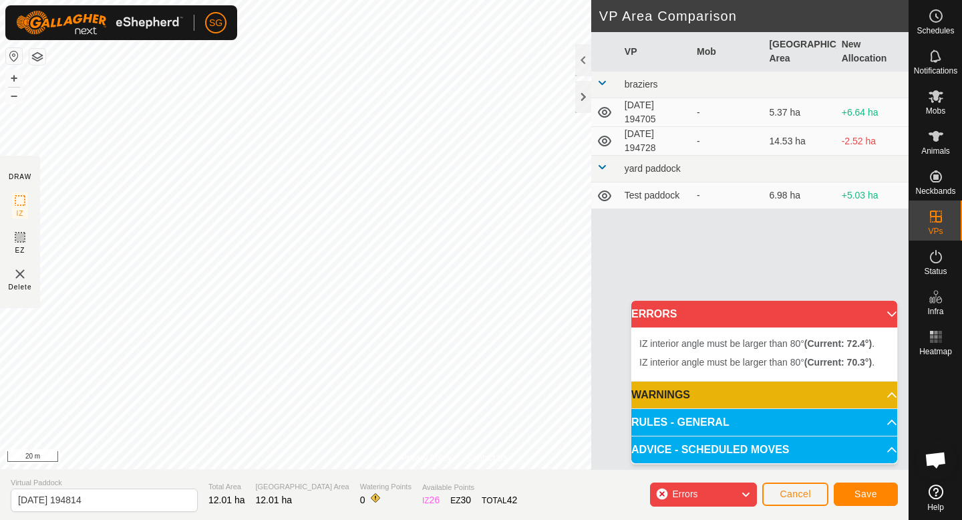
click at [647, 354] on body "SG Schedules Notifications Mobs Animals Neckbands VPs Status Infra Heatmap Help…" at bounding box center [481, 260] width 962 height 520
click at [341, 519] on div "Privacy Policy Contact Us + – ⇧ i This application includes HERE Maps. © 2024 H…" at bounding box center [454, 260] width 909 height 520
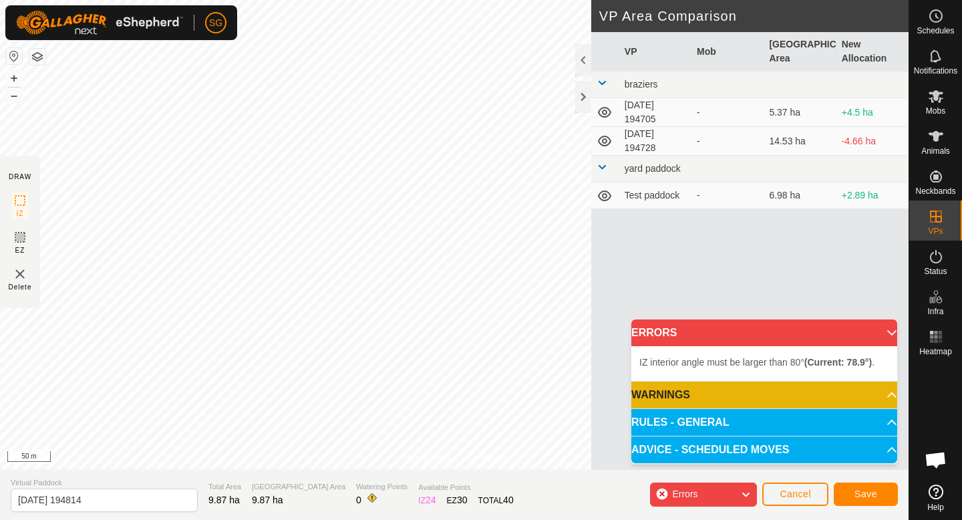
click at [344, 500] on div "Privacy Policy Contact Us + – ⇧ i This application includes HERE Maps. © 2024 H…" at bounding box center [454, 260] width 909 height 520
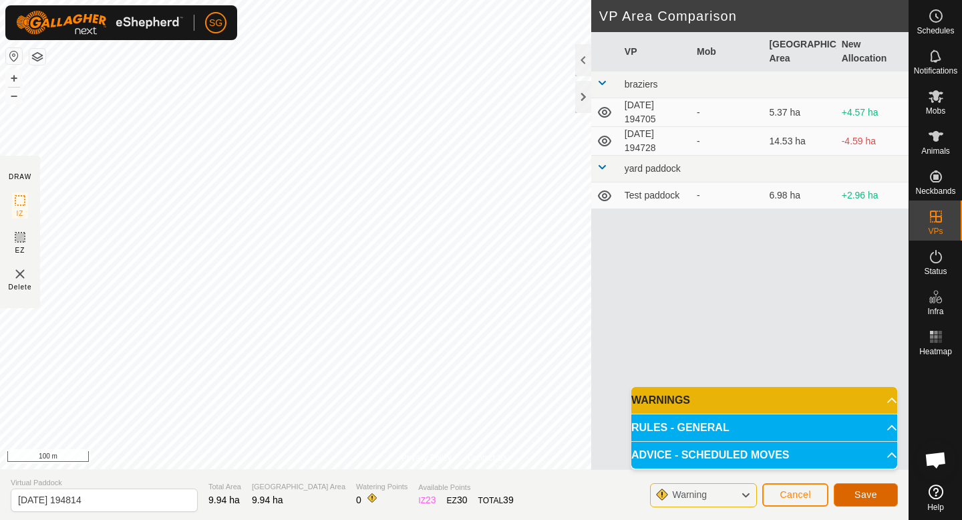
click at [869, 497] on span "Save" at bounding box center [865, 494] width 23 height 11
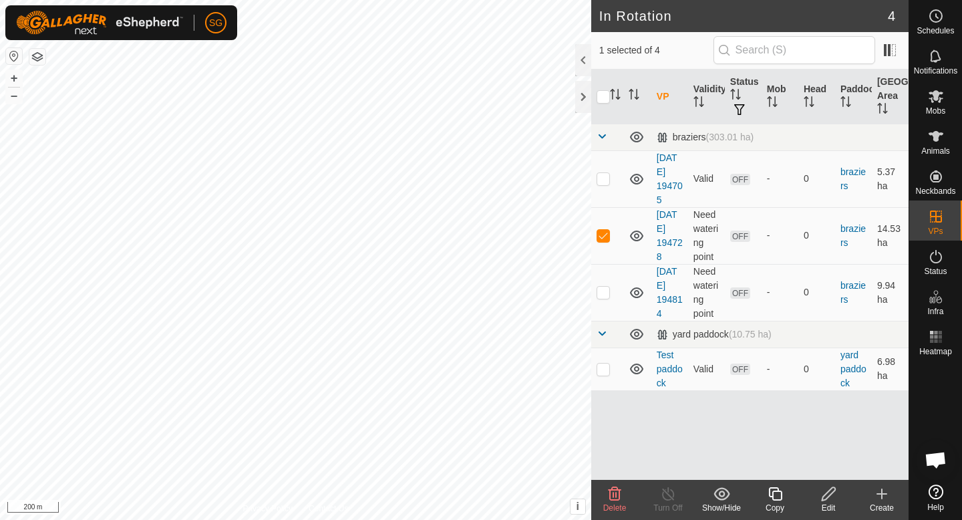
checkbox input "false"
checkbox input "true"
checkbox input "false"
click at [886, 496] on icon at bounding box center [882, 494] width 16 height 16
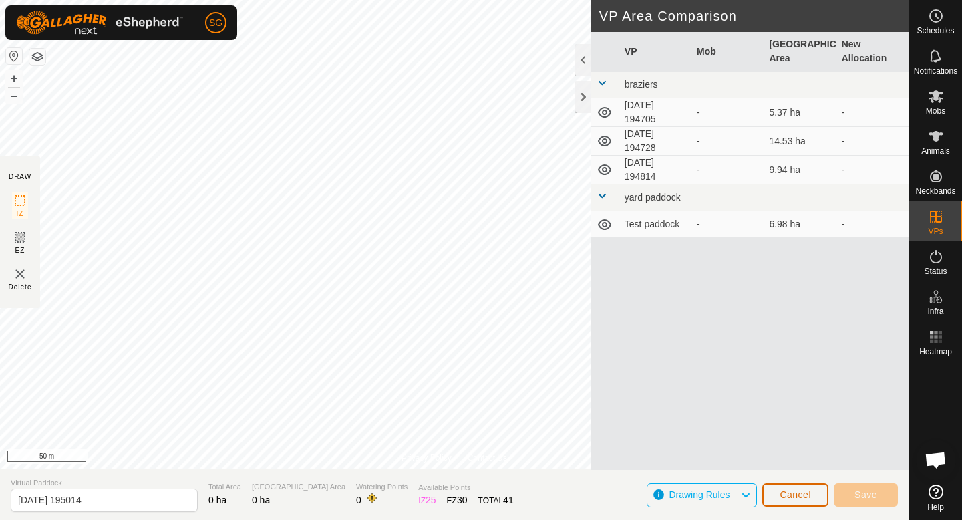
click at [795, 496] on span "Cancel" at bounding box center [795, 494] width 31 height 11
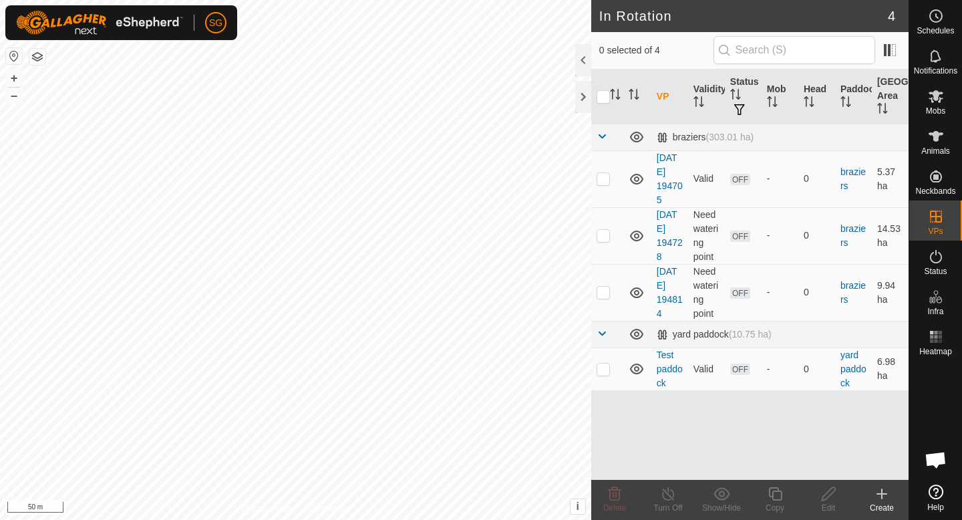
click at [882, 494] on icon at bounding box center [882, 493] width 0 height 9
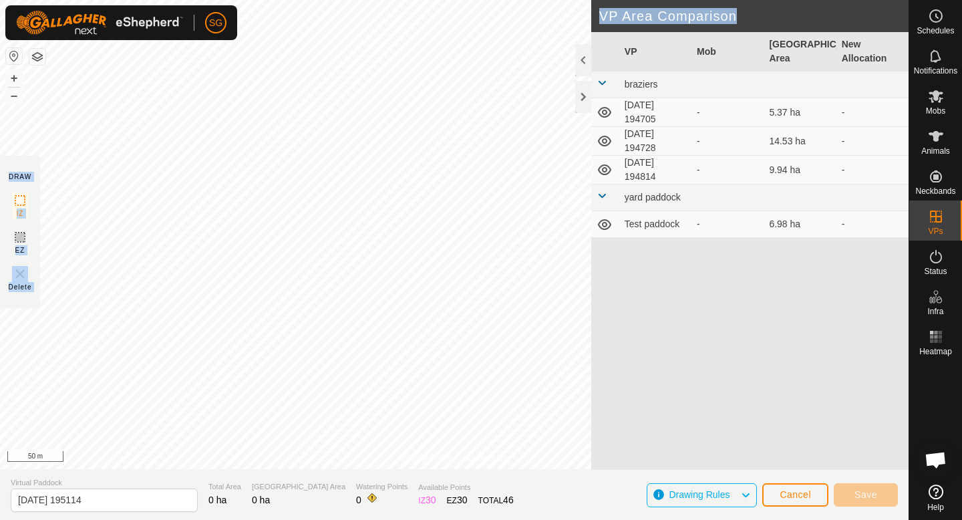
click at [359, 403] on div "Privacy Policy Contact Us [DATE] 194728 Status: OFF Type: Inclusion Zone + – ⇧ …" at bounding box center [454, 260] width 909 height 520
drag, startPoint x: 594, startPoint y: 415, endPoint x: 142, endPoint y: 491, distance: 458.7
click at [142, 491] on div "Privacy Policy Contact Us [DATE] 194728 Status: OFF Type: Inclusion Zone + – ⇧ …" at bounding box center [454, 260] width 909 height 520
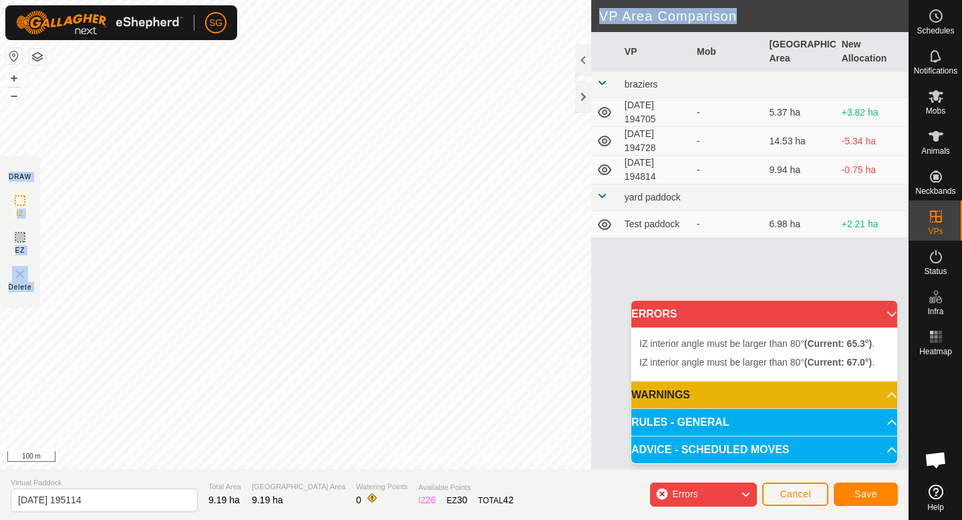
click at [269, 514] on div "Privacy Policy Contact Us [DATE] 194728 Status: OFF Type: Inclusion Zone + – ⇧ …" at bounding box center [454, 260] width 909 height 520
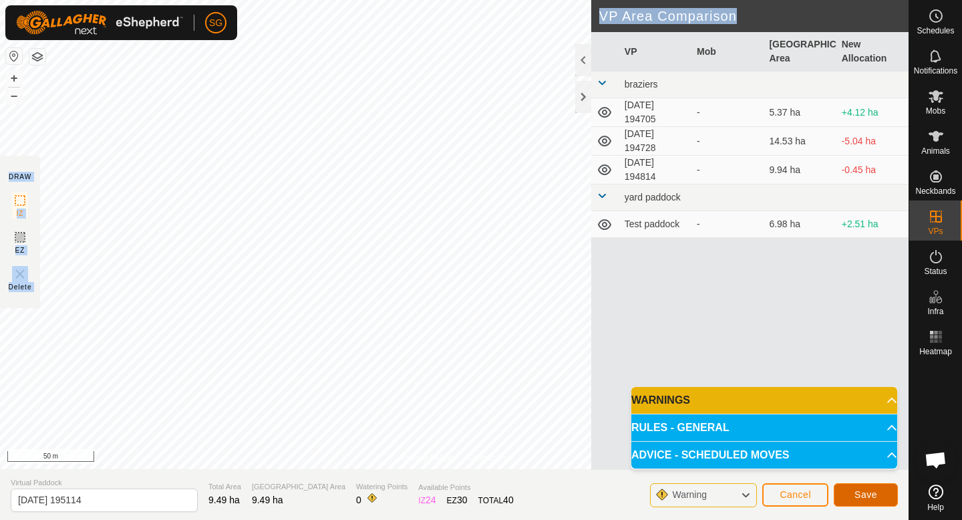
click at [869, 490] on span "Save" at bounding box center [865, 494] width 23 height 11
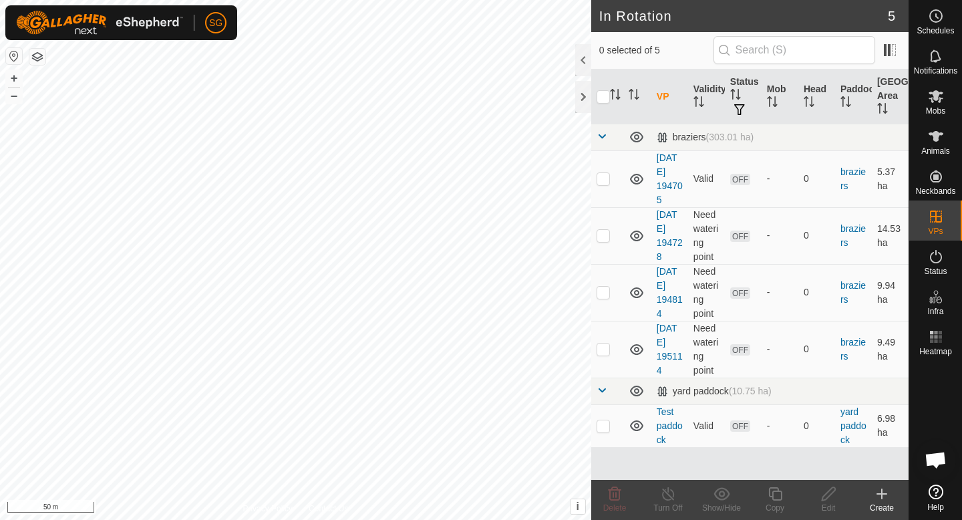
click at [877, 492] on icon at bounding box center [882, 494] width 16 height 16
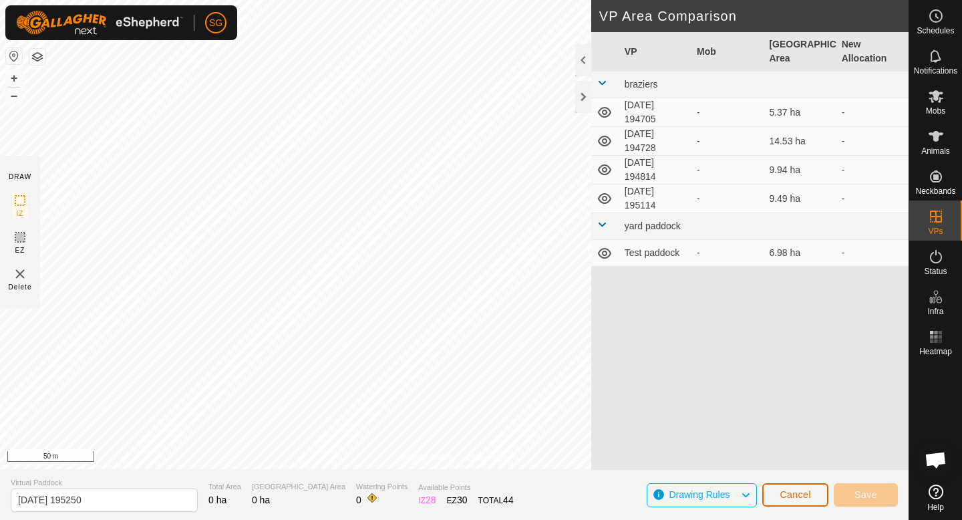
click at [793, 494] on span "Cancel" at bounding box center [795, 494] width 31 height 11
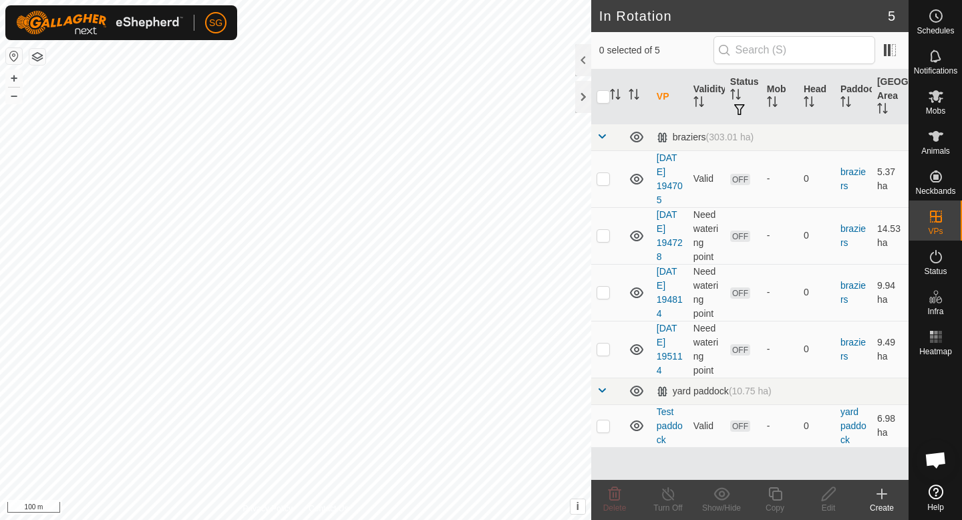
click at [877, 492] on icon at bounding box center [882, 494] width 16 height 16
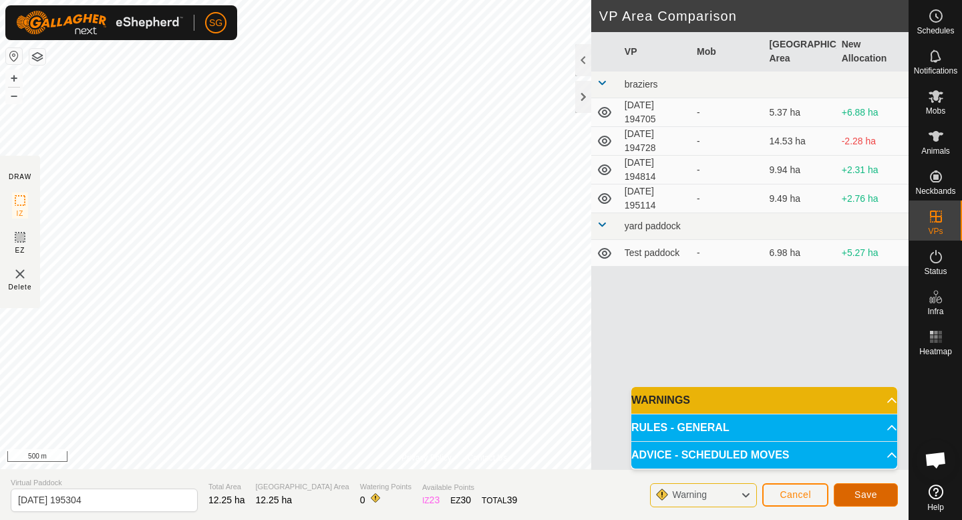
click at [859, 492] on span "Save" at bounding box center [865, 494] width 23 height 11
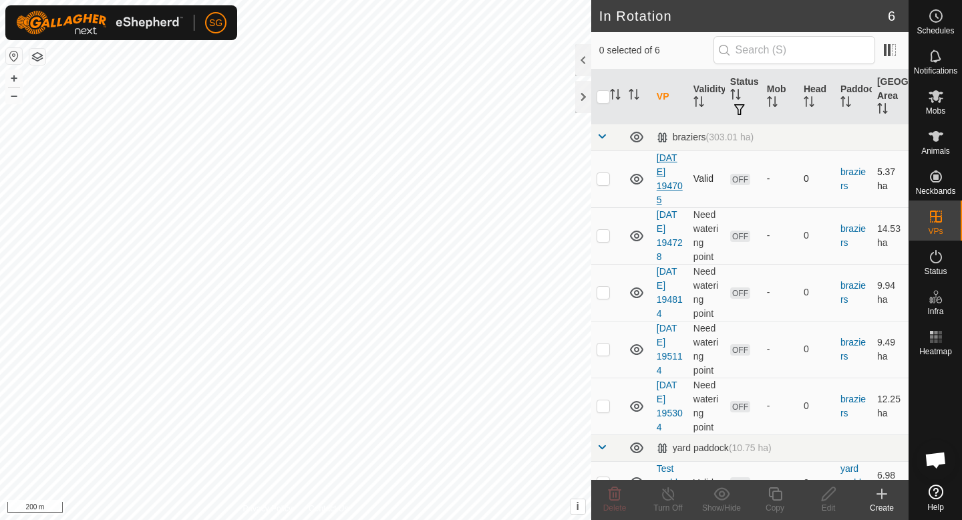
click at [665, 161] on link "[DATE] 194705" at bounding box center [670, 178] width 26 height 53
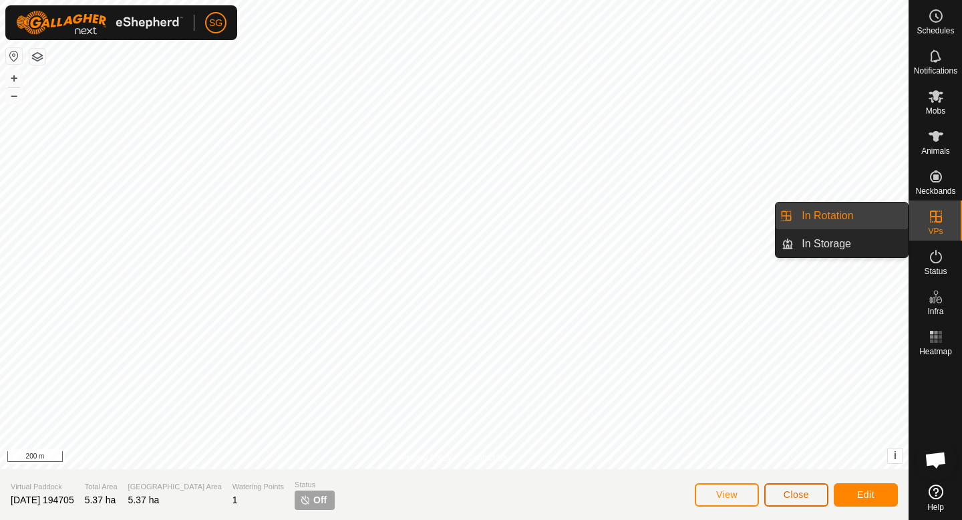
click at [804, 487] on button "Close" at bounding box center [796, 494] width 64 height 23
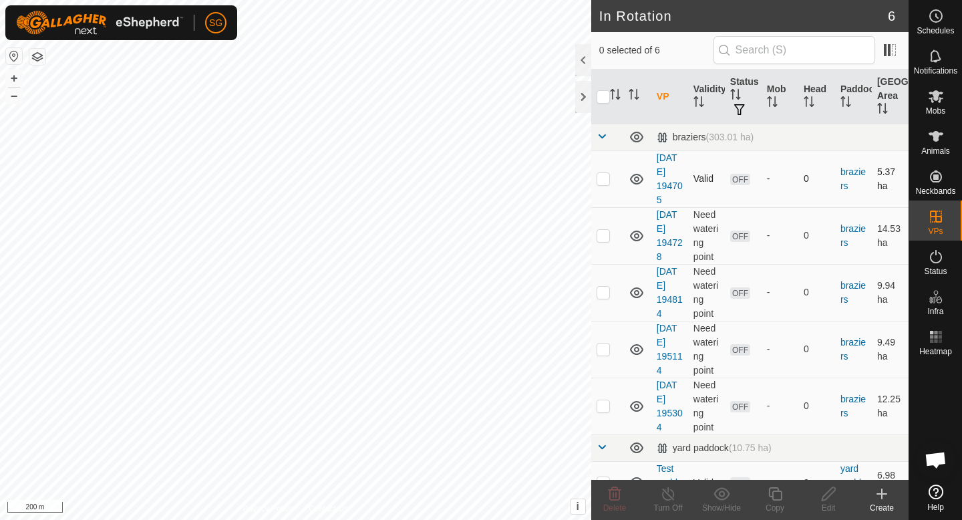
click at [756, 166] on td "OFF" at bounding box center [743, 178] width 37 height 57
click at [603, 176] on p-checkbox at bounding box center [603, 178] width 13 height 11
checkbox input "true"
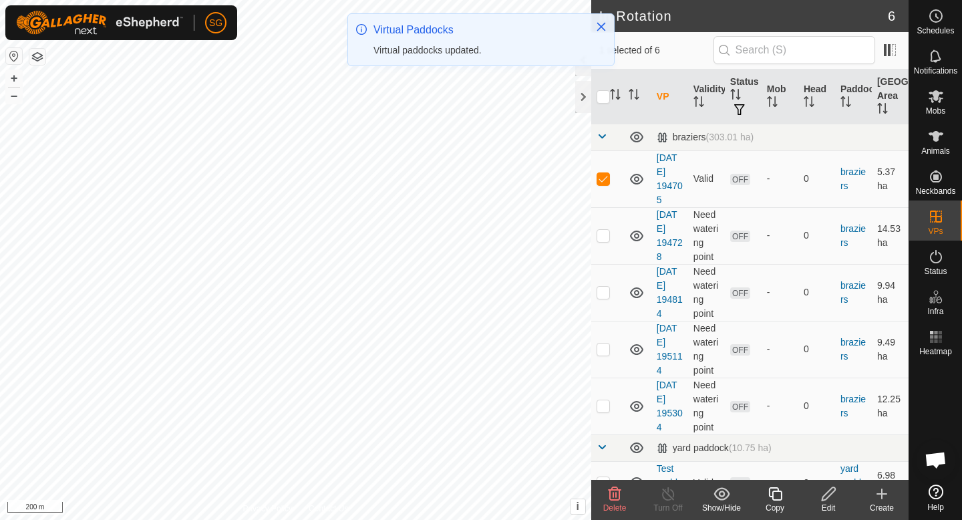
click at [603, 176] on p-checkbox at bounding box center [603, 178] width 13 height 11
checkbox input "false"
click at [601, 232] on p-checkbox at bounding box center [603, 235] width 13 height 11
click at [603, 230] on p-checkbox at bounding box center [603, 235] width 13 height 11
checkbox input "false"
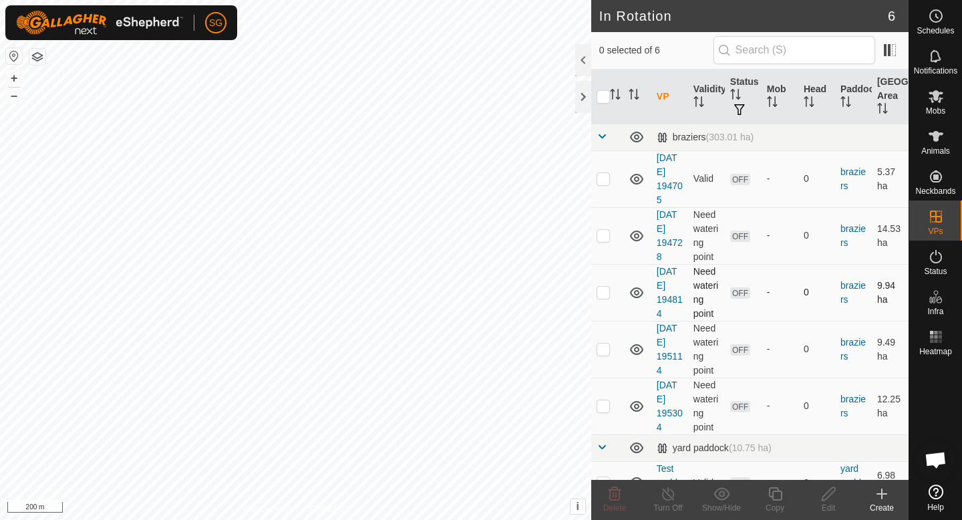
click at [601, 289] on p-checkbox at bounding box center [603, 292] width 13 height 11
checkbox input "true"
click at [601, 342] on td at bounding box center [607, 349] width 32 height 57
checkbox input "true"
click at [600, 396] on td at bounding box center [607, 405] width 32 height 57
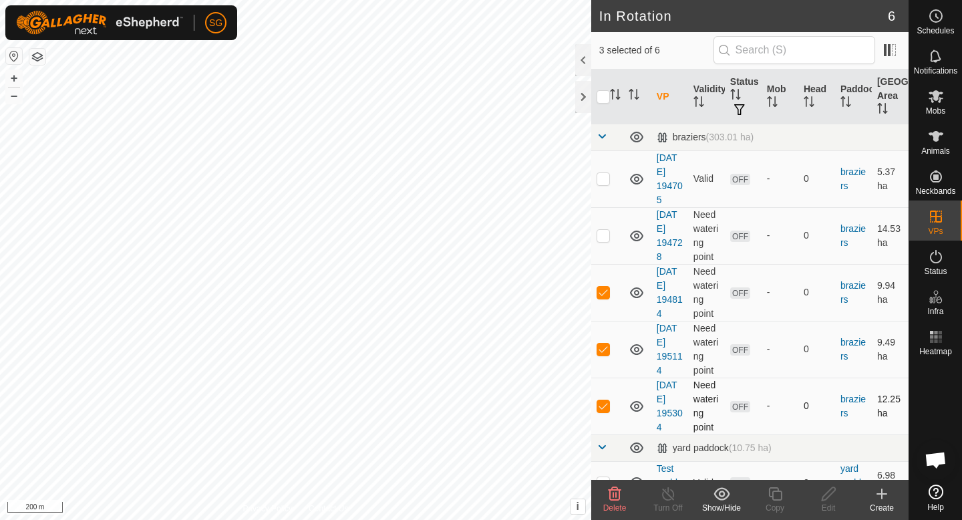
scroll to position [24, 0]
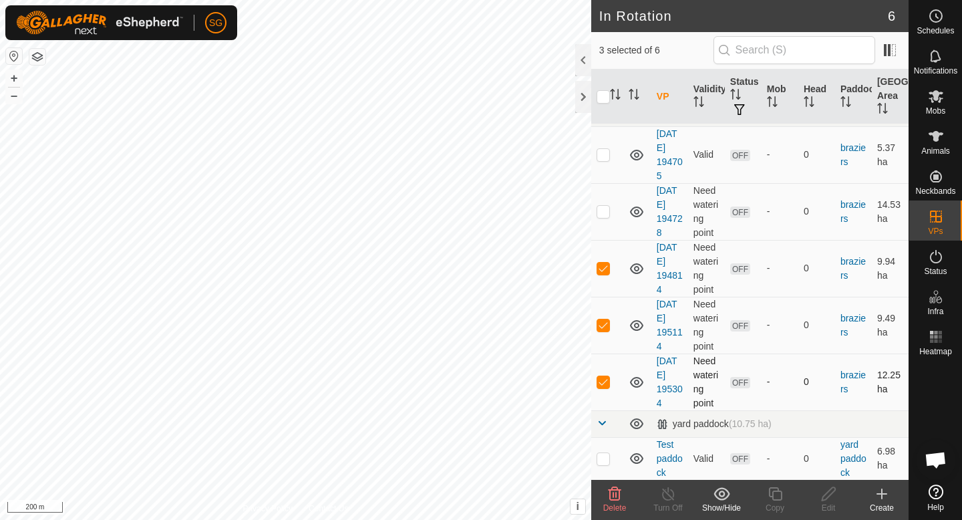
click at [601, 383] on p-checkbox at bounding box center [603, 381] width 13 height 11
checkbox input "false"
click at [609, 317] on td at bounding box center [607, 325] width 32 height 57
checkbox input "false"
click at [609, 272] on p-checkbox at bounding box center [603, 268] width 13 height 11
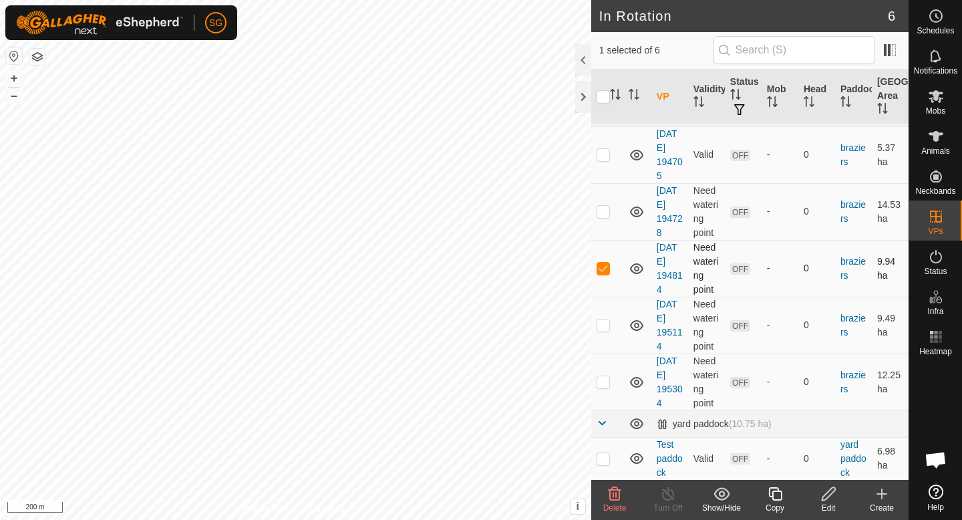
checkbox input "false"
click at [889, 494] on icon at bounding box center [882, 494] width 16 height 16
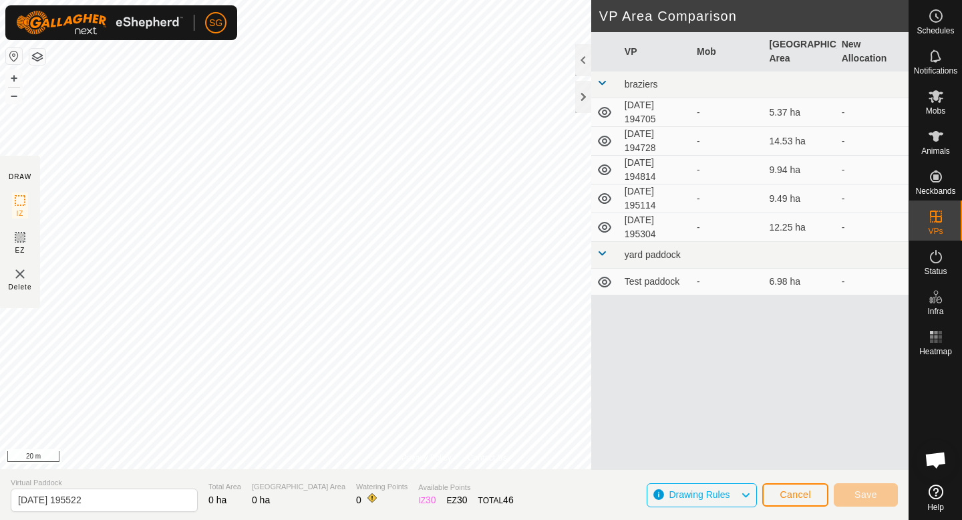
click at [391, 480] on div "Privacy Policy Contact Us + – ⇧ i This application includes HERE Maps. © 2024 H…" at bounding box center [454, 260] width 909 height 520
click at [122, 484] on div "Privacy Policy Contact Us + – ⇧ i This application includes HERE Maps. © 2024 H…" at bounding box center [454, 260] width 909 height 520
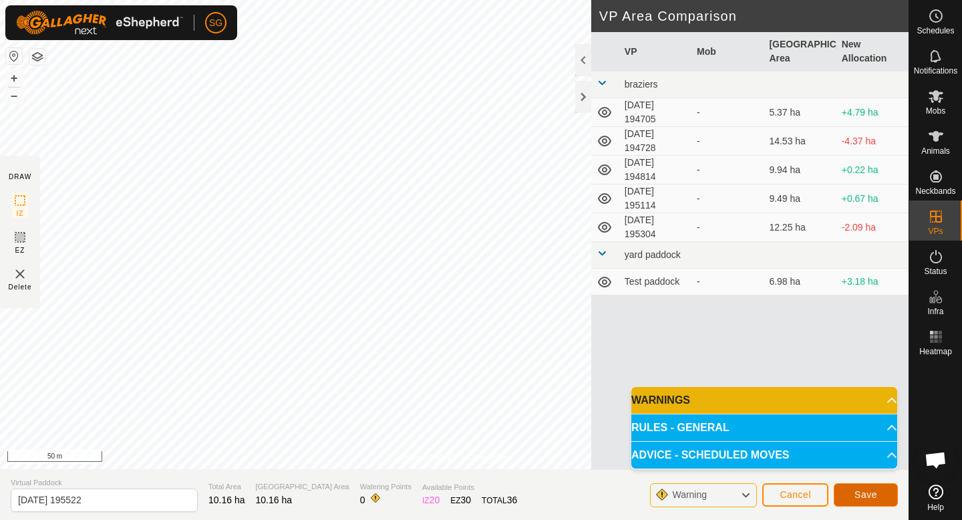
click at [870, 491] on span "Save" at bounding box center [865, 494] width 23 height 11
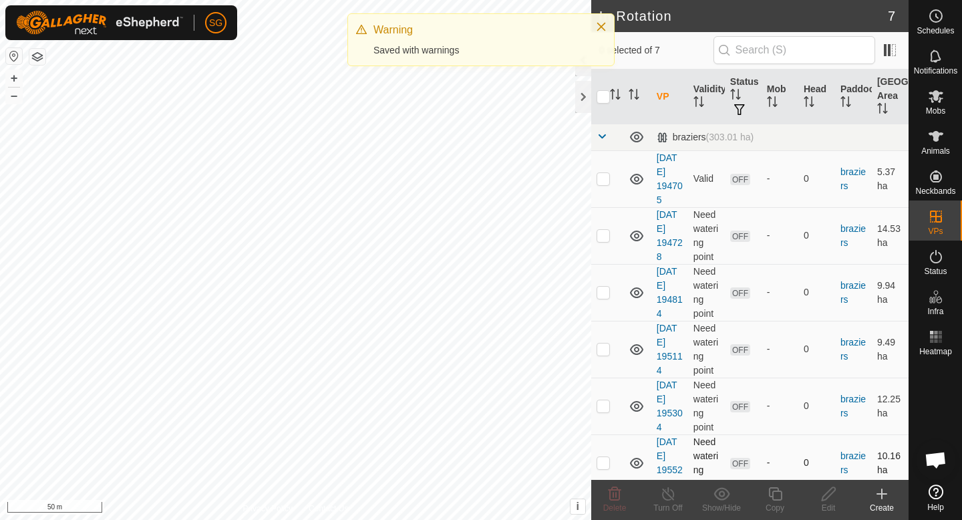
click at [611, 455] on td at bounding box center [607, 462] width 32 height 57
checkbox input "true"
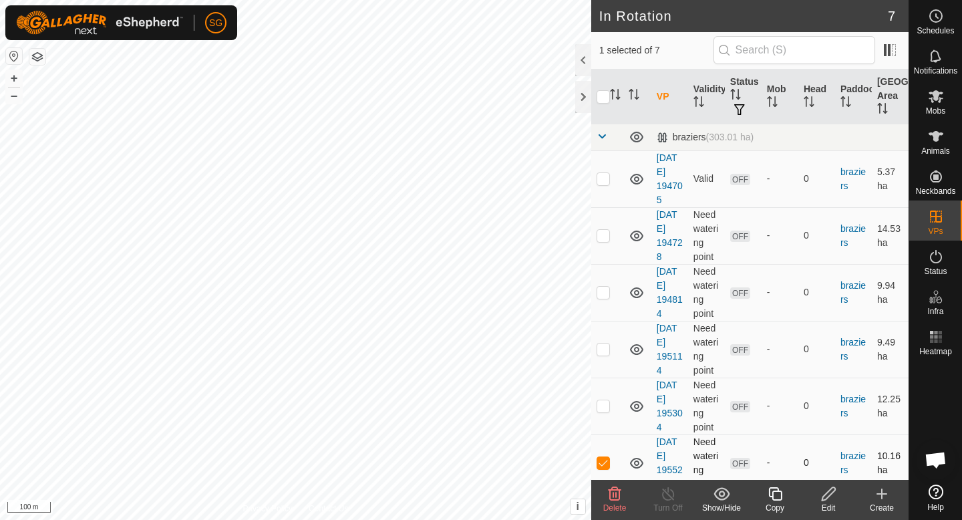
click at [593, 141] on div "In Rotation 7 1 selected of 7 VP Validity Status Mob Head Paddock Grazing Area …" at bounding box center [454, 260] width 909 height 520
click at [877, 504] on div "Create" at bounding box center [881, 508] width 53 height 12
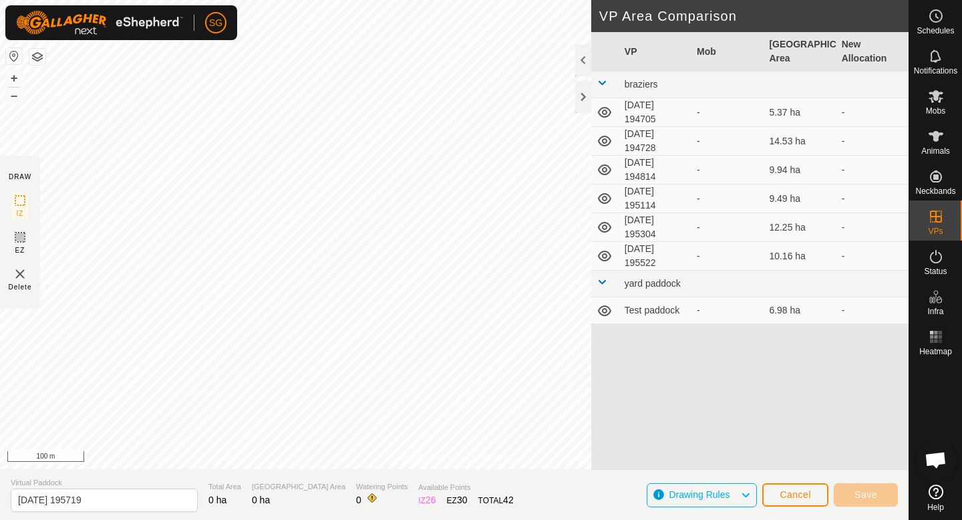
click at [662, 100] on div "Privacy Policy Contact Us + – ⇧ i This application includes HERE Maps. © 2024 H…" at bounding box center [454, 260] width 909 height 520
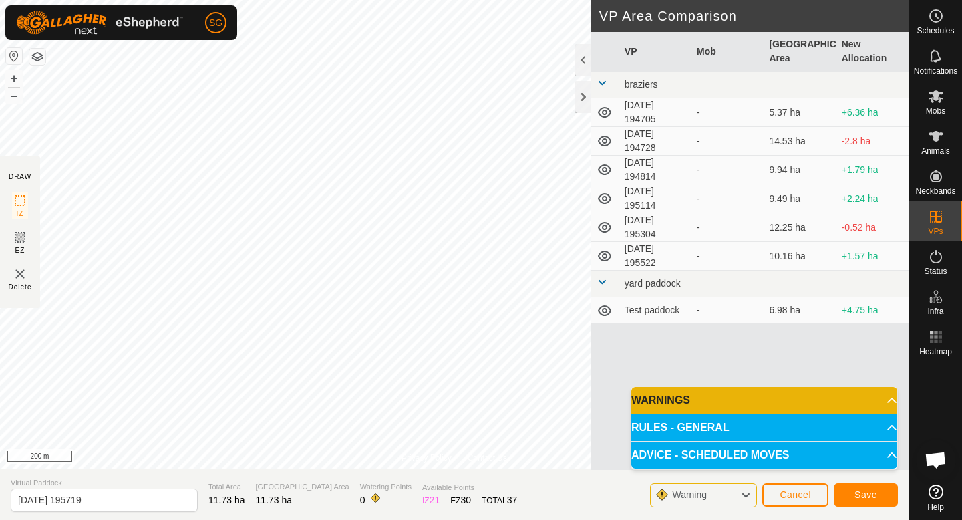
click at [613, 244] on div "Privacy Policy Contact Us + – ⇧ i This application includes HERE Maps. © 2024 H…" at bounding box center [454, 260] width 909 height 520
click at [858, 498] on span "Save" at bounding box center [865, 494] width 23 height 11
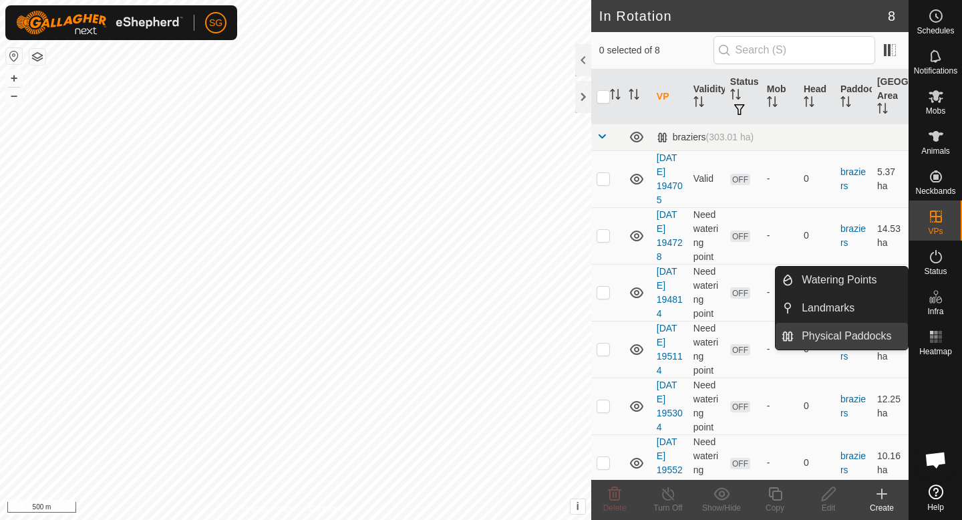
click at [844, 329] on link "Physical Paddocks" at bounding box center [851, 336] width 114 height 27
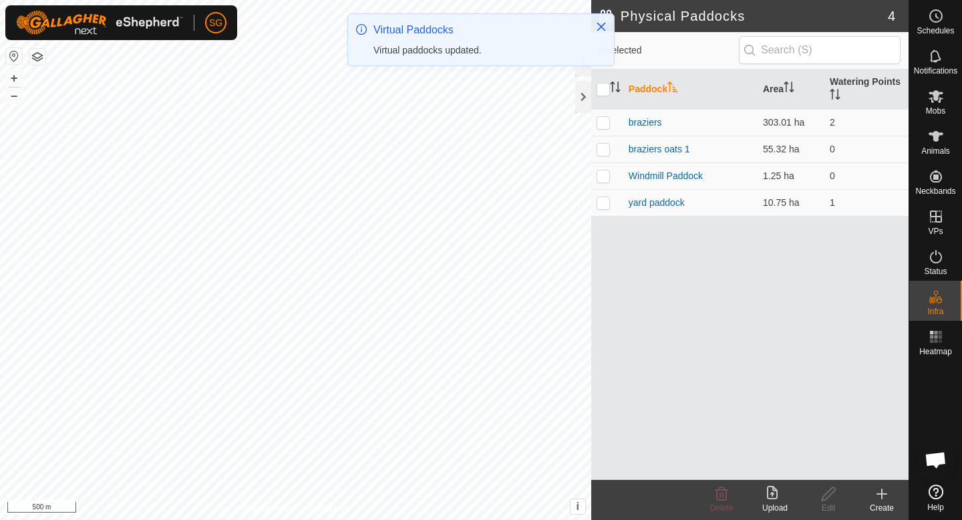
click at [884, 502] on div "Create" at bounding box center [881, 508] width 53 height 12
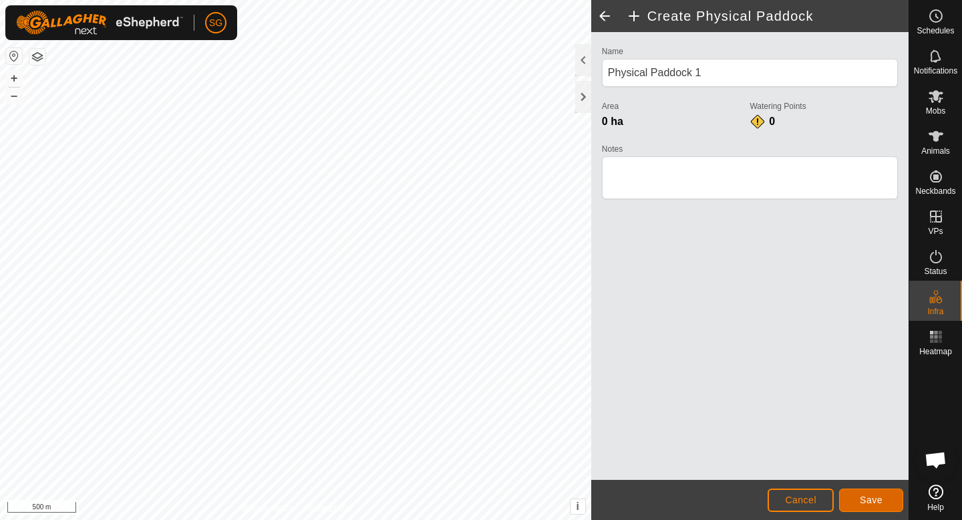
click at [867, 497] on span "Save" at bounding box center [871, 499] width 23 height 11
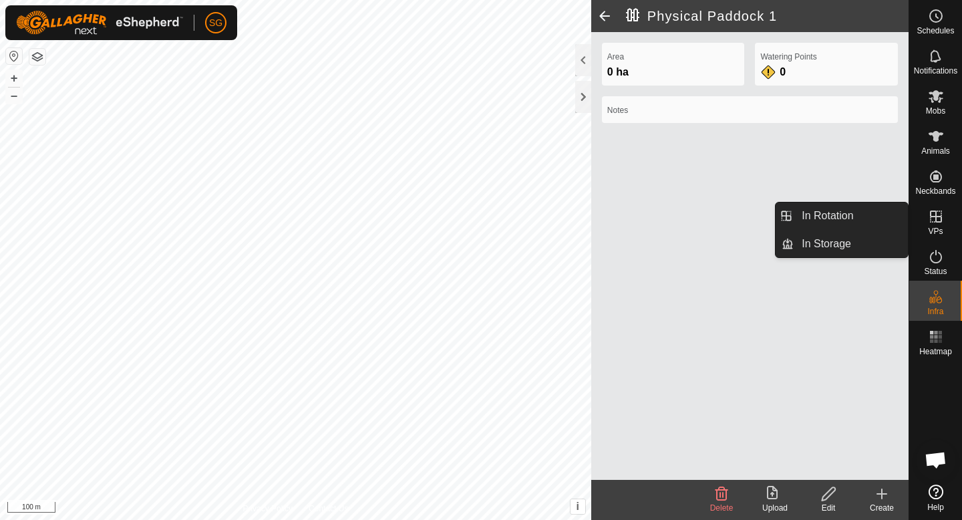
click at [931, 216] on icon at bounding box center [936, 216] width 12 height 12
click at [904, 215] on link "In Rotation" at bounding box center [851, 215] width 114 height 27
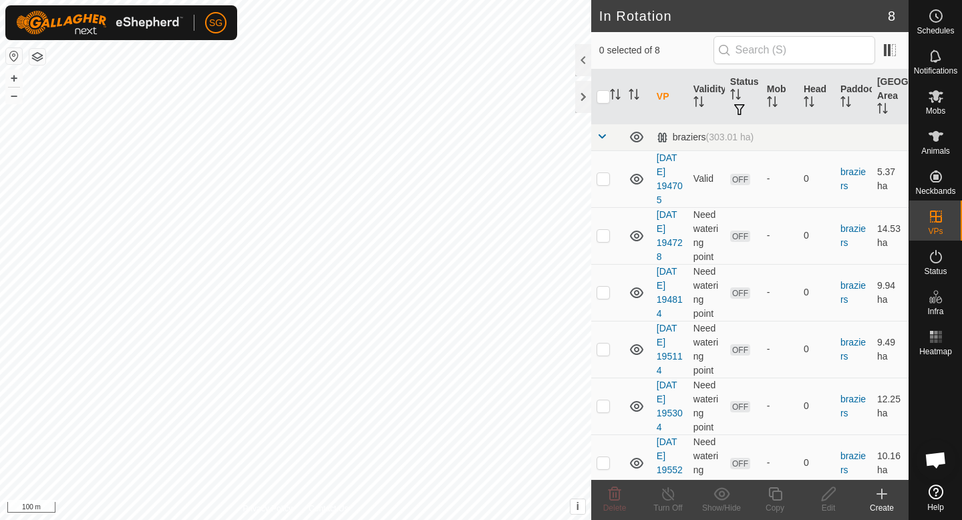
click at [886, 494] on icon at bounding box center [882, 494] width 16 height 16
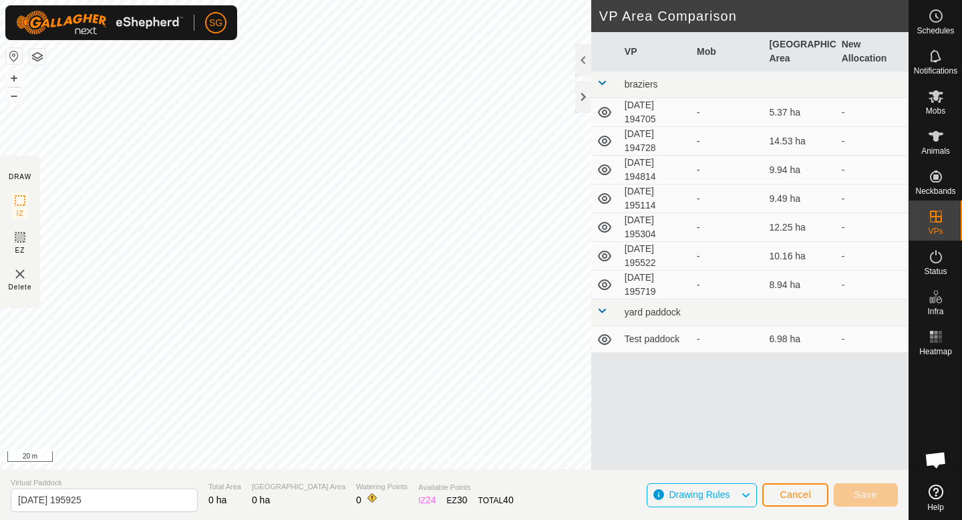
click at [0, 519] on div "Privacy Policy Contact Us Physical Paddock 1 - + – ⇧ i This application include…" at bounding box center [454, 260] width 909 height 520
click at [66, 491] on div "Privacy Policy Contact Us Physical Paddock 1 - + – ⇧ i This application include…" at bounding box center [454, 260] width 909 height 520
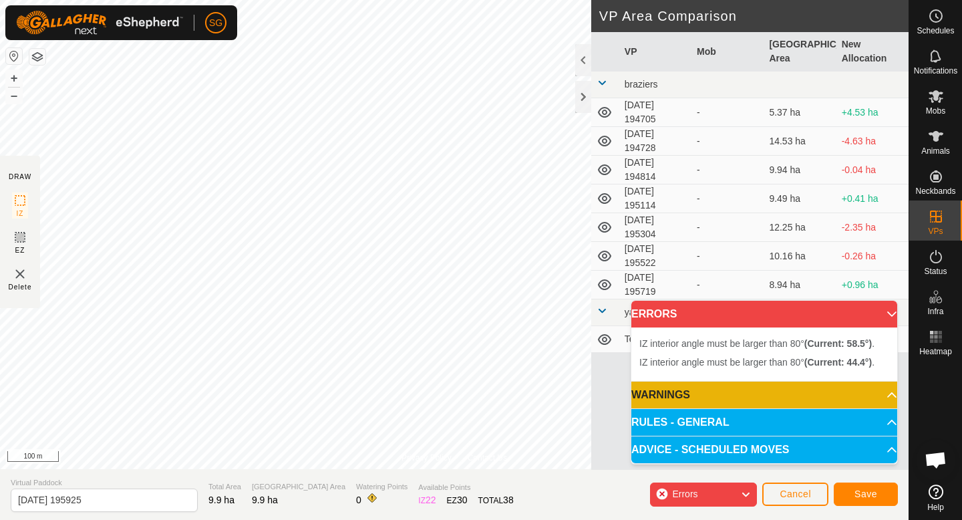
click at [617, 305] on div "Privacy Policy Contact Us Physical Paddock 1 - + – ⇧ i This application include…" at bounding box center [454, 260] width 909 height 520
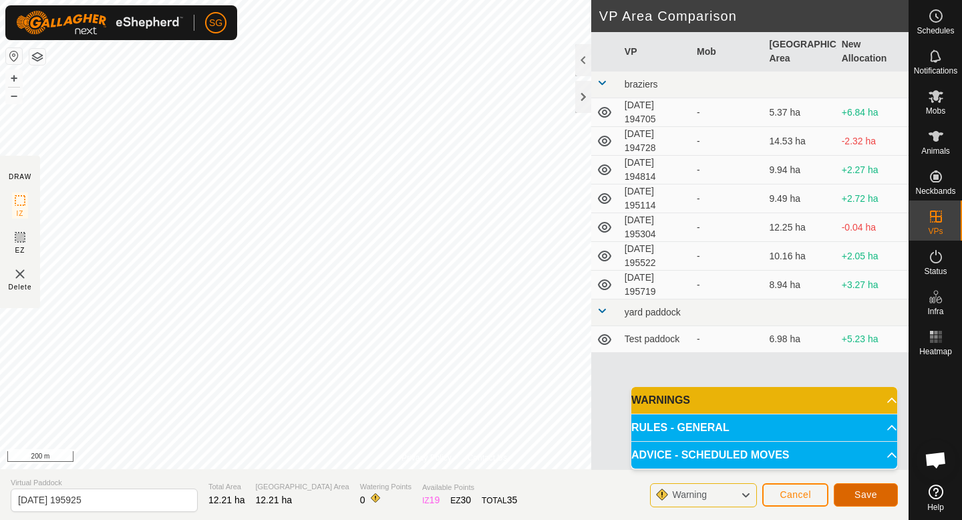
click at [858, 491] on span "Save" at bounding box center [865, 494] width 23 height 11
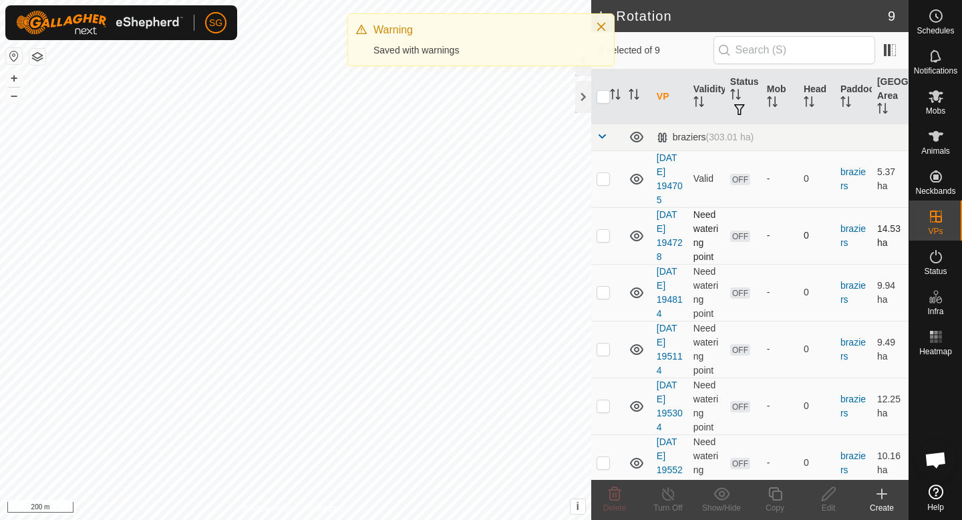
click at [591, 251] on div "In Rotation 9 0 selected of 9 VP Validity Status Mob Head Paddock Grazing Area …" at bounding box center [454, 260] width 909 height 520
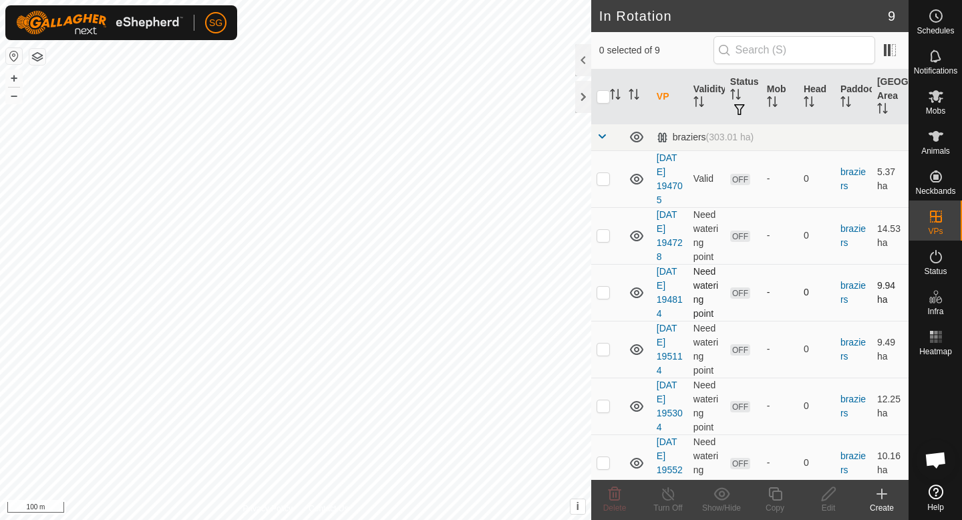
click at [684, 304] on div "In Rotation 9 0 selected of 9 VP Validity Status Mob Head Paddock Grazing Area …" at bounding box center [454, 260] width 909 height 520
click at [890, 500] on create-svg-icon at bounding box center [881, 494] width 53 height 16
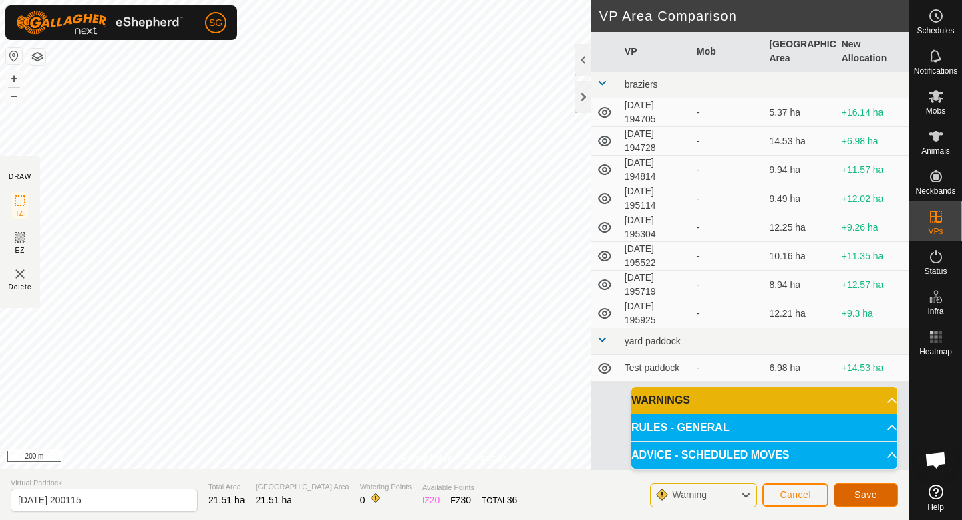
click at [868, 496] on span "Save" at bounding box center [865, 494] width 23 height 11
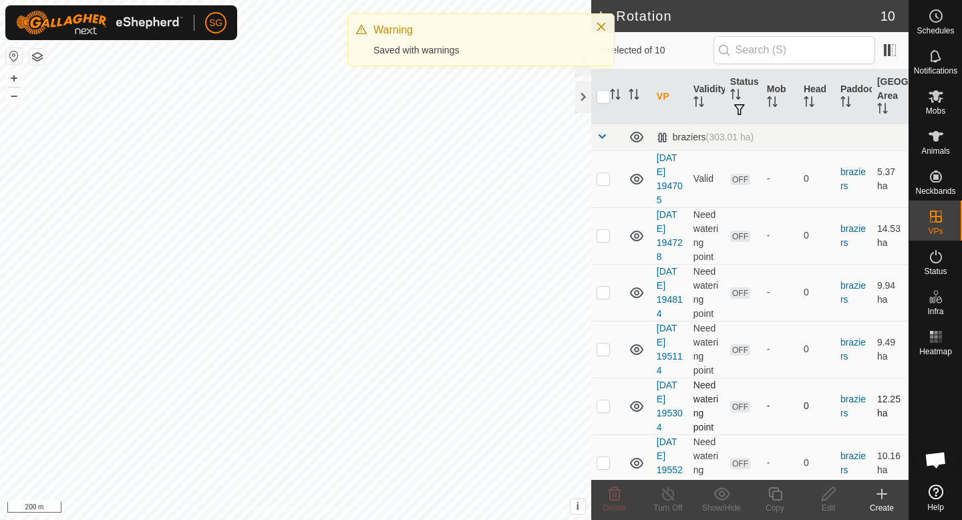
checkbox input "true"
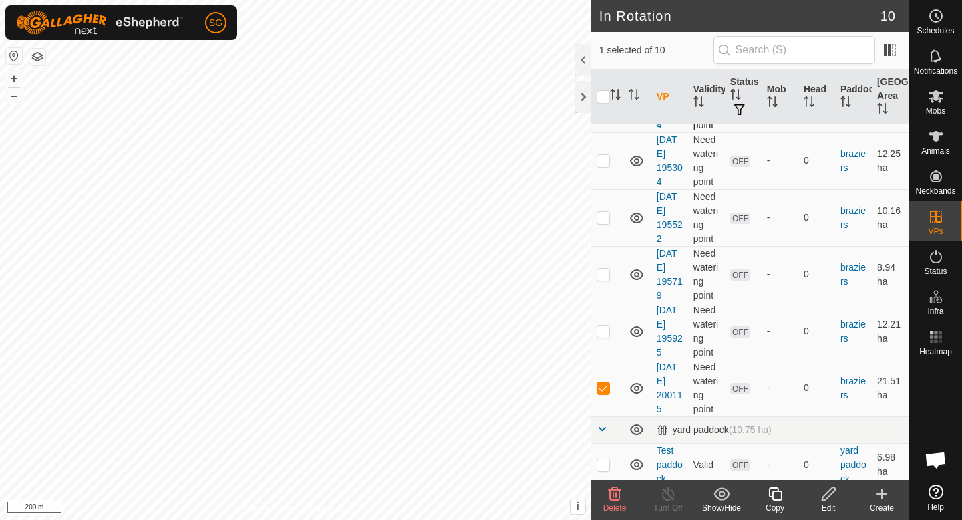
scroll to position [251, 0]
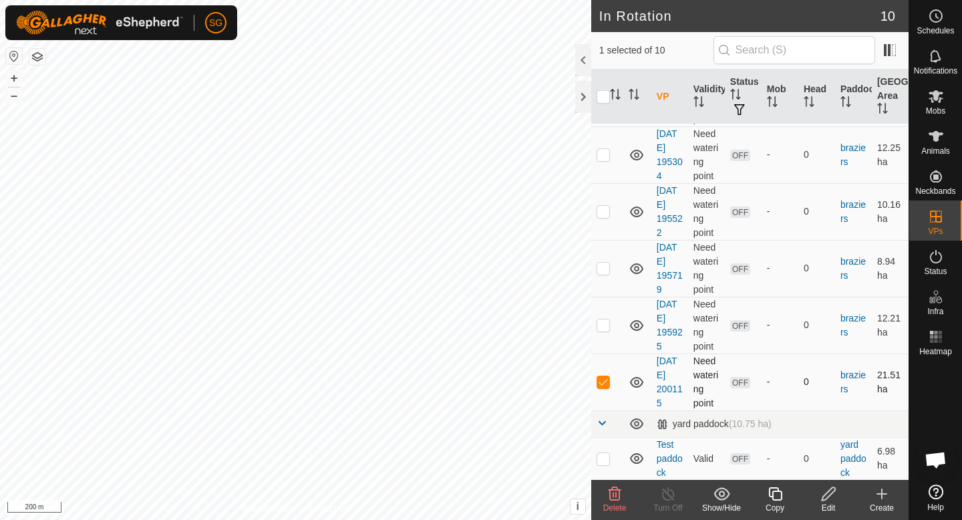
click at [708, 377] on div "In Rotation 10 1 selected of 10 VP Validity Status Mob Head Paddock Grazing Are…" at bounding box center [454, 260] width 909 height 520
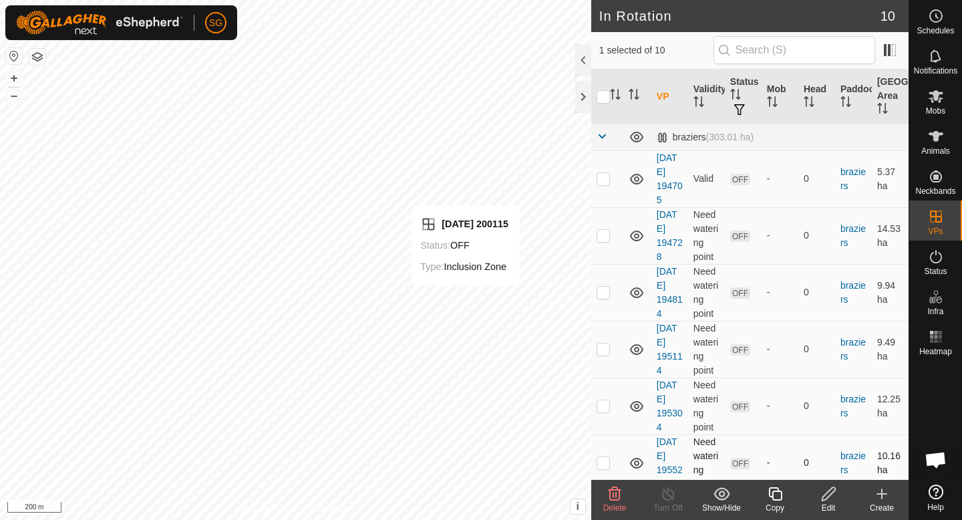
checkbox input "false"
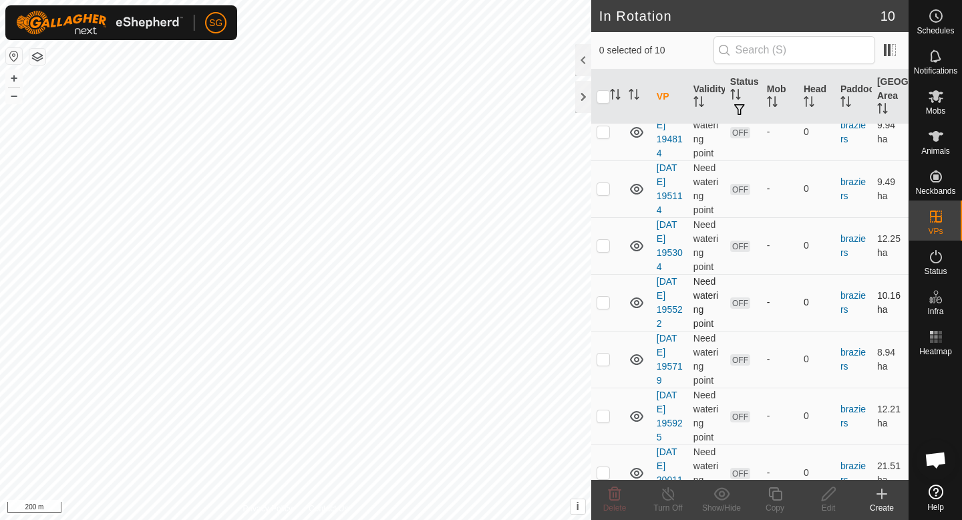
scroll to position [251, 0]
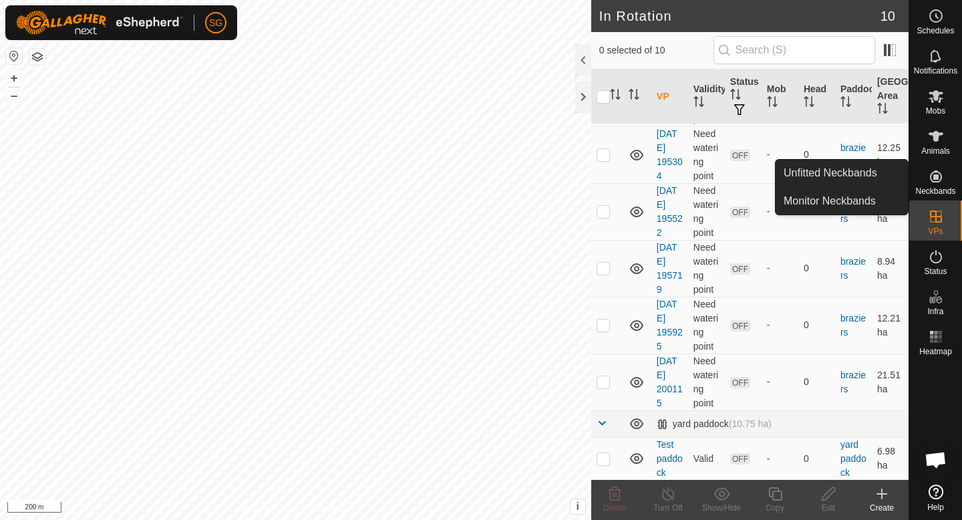
click at [948, 175] on div "Neckbands" at bounding box center [935, 180] width 53 height 40
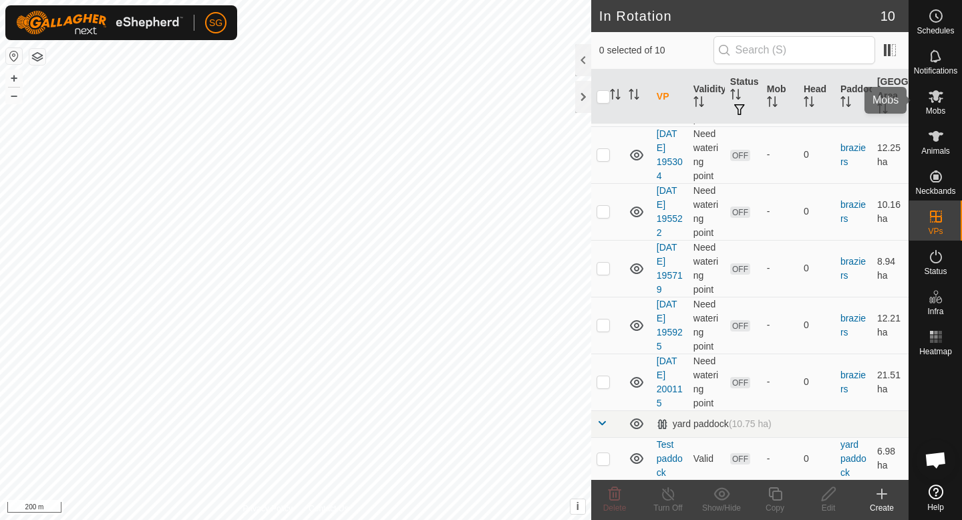
click at [935, 82] on div "Mobs" at bounding box center [935, 100] width 53 height 40
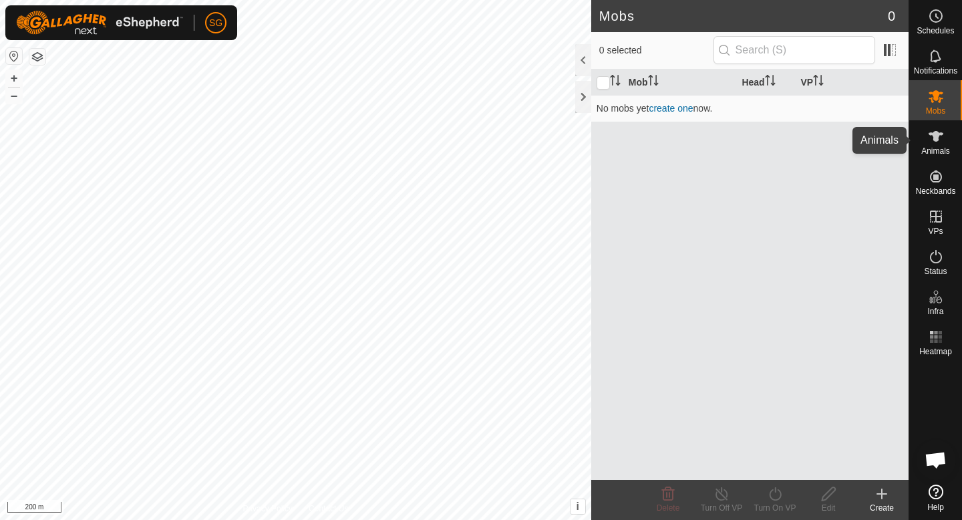
click at [937, 141] on icon at bounding box center [936, 136] width 15 height 11
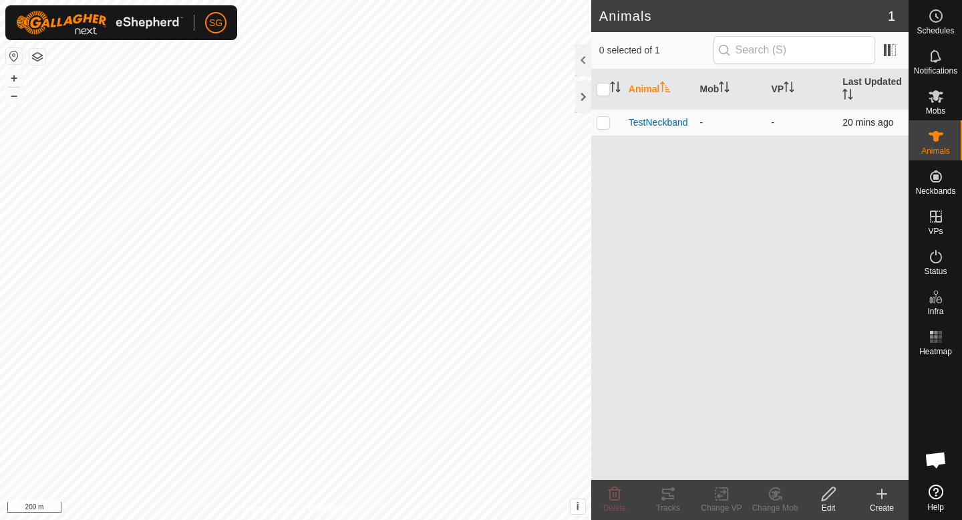
click at [722, 116] on div "-" at bounding box center [730, 123] width 61 height 14
click at [660, 125] on span "TestNeckband" at bounding box center [658, 123] width 59 height 14
